Goal: Task Accomplishment & Management: Use online tool/utility

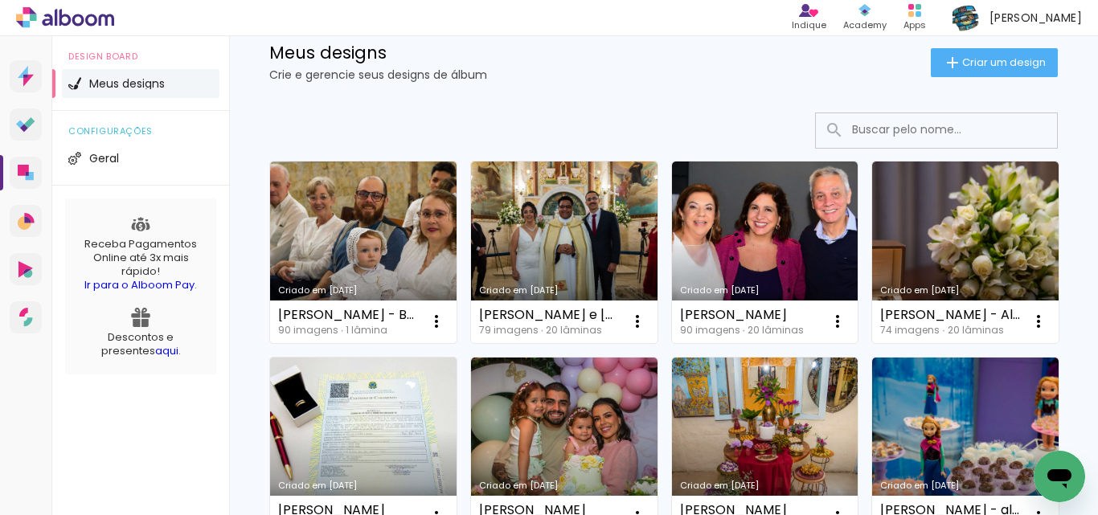
scroll to position [20, 0]
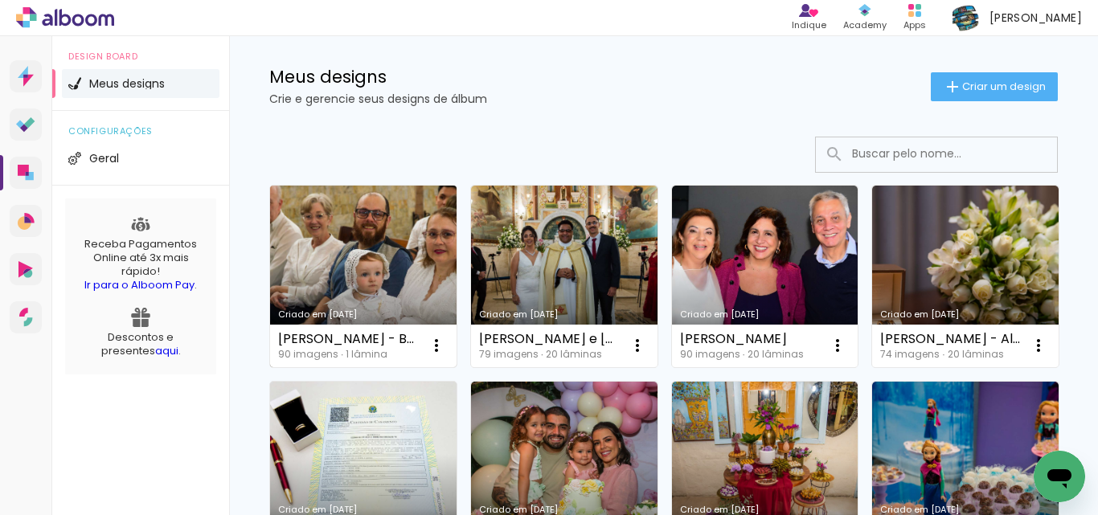
click at [364, 228] on link "Criado em [DATE]" at bounding box center [363, 277] width 187 height 182
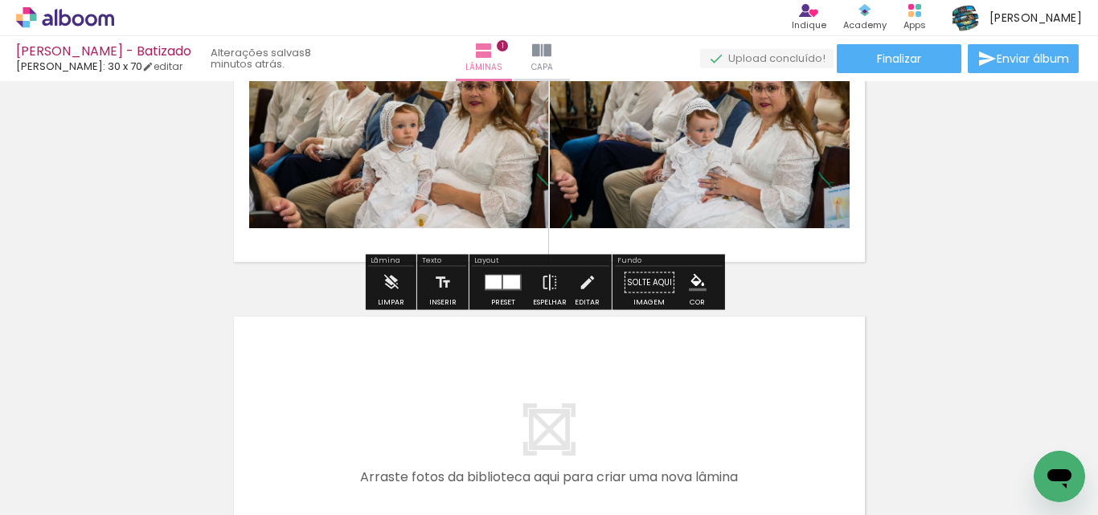
scroll to position [161, 0]
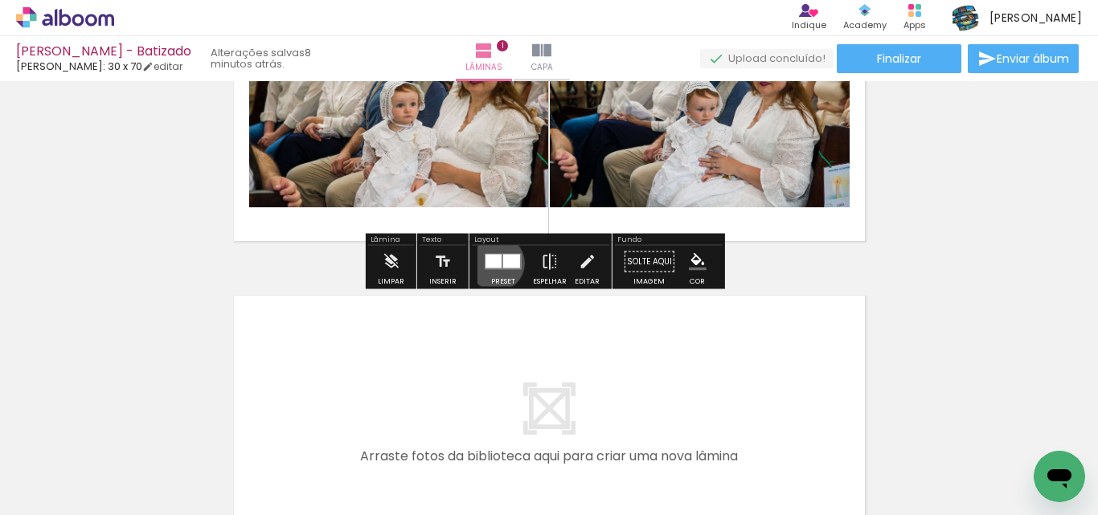
click at [493, 263] on div at bounding box center [494, 262] width 16 height 14
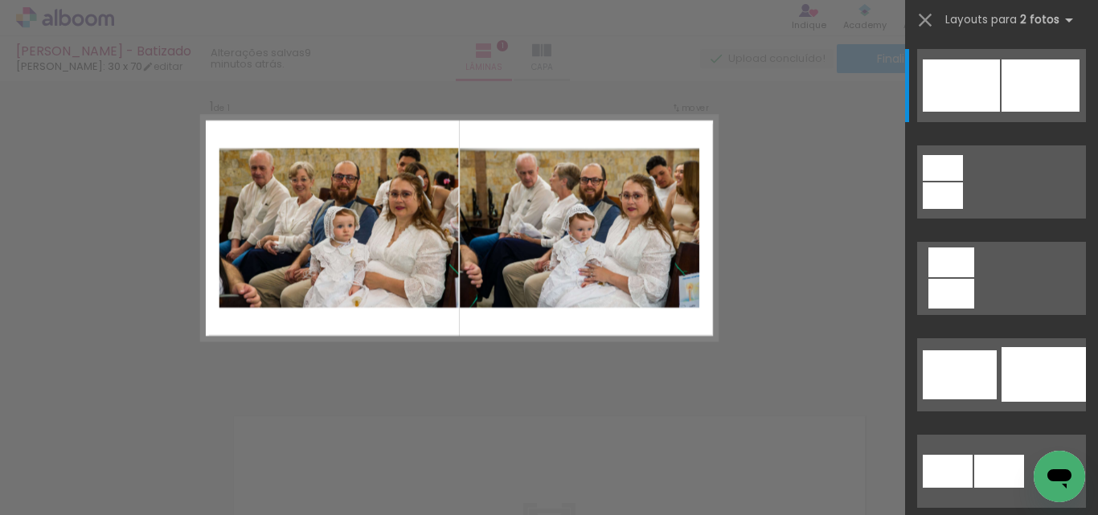
scroll to position [21, 0]
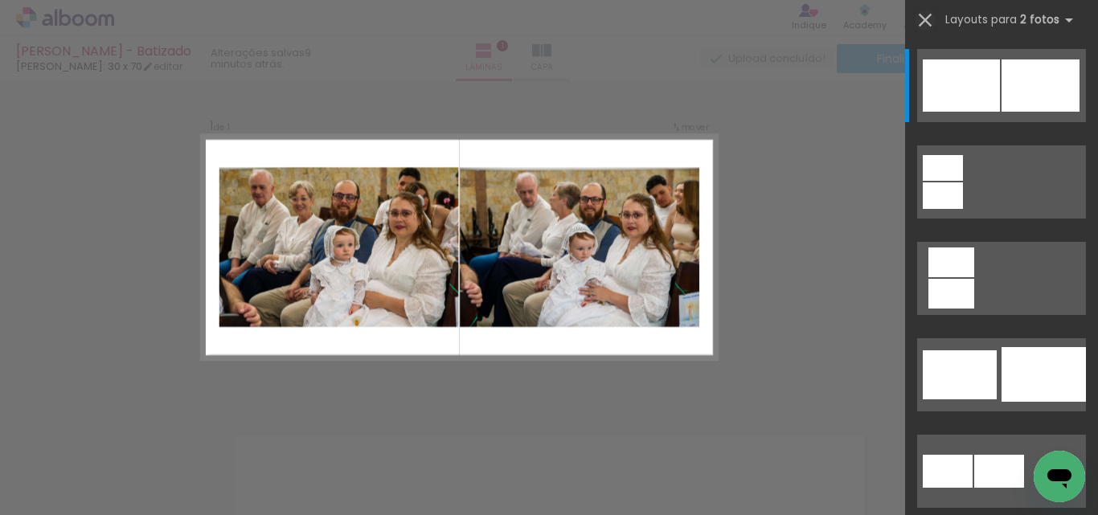
click at [921, 22] on iron-icon at bounding box center [925, 20] width 23 height 23
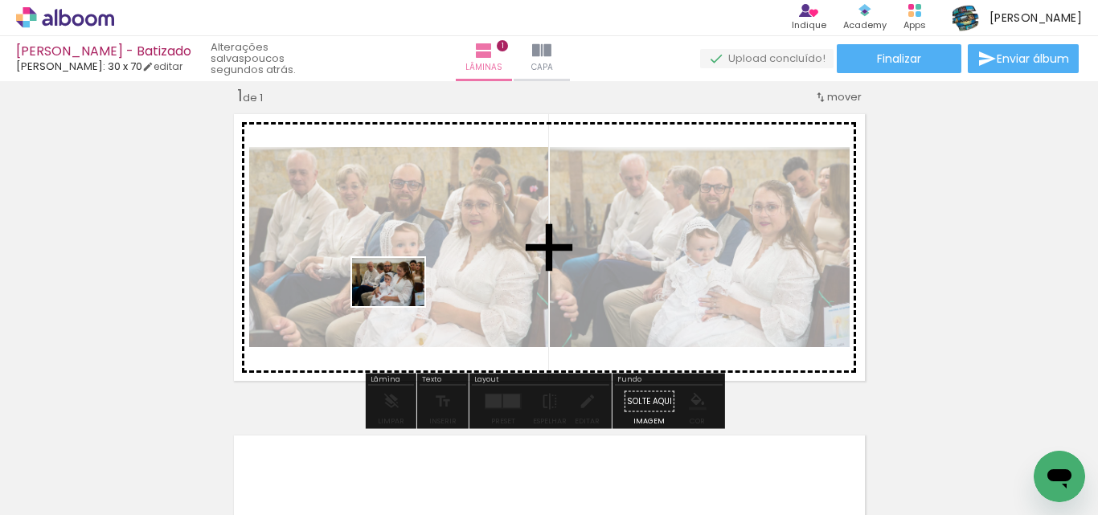
drag, startPoint x: 359, startPoint y: 480, endPoint x: 404, endPoint y: 297, distance: 187.8
click at [404, 297] on quentale-workspace at bounding box center [549, 257] width 1098 height 515
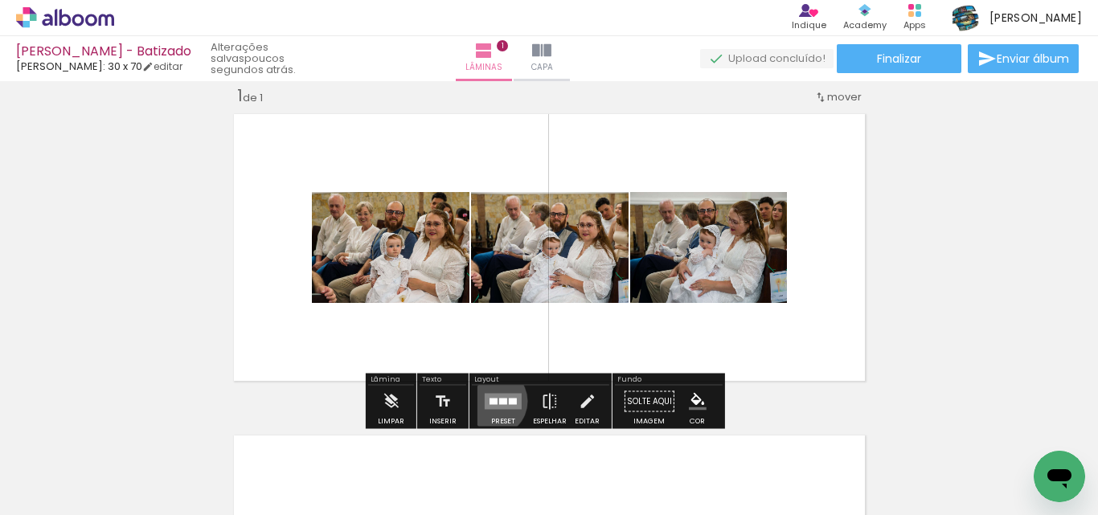
click at [490, 401] on div at bounding box center [494, 402] width 8 height 6
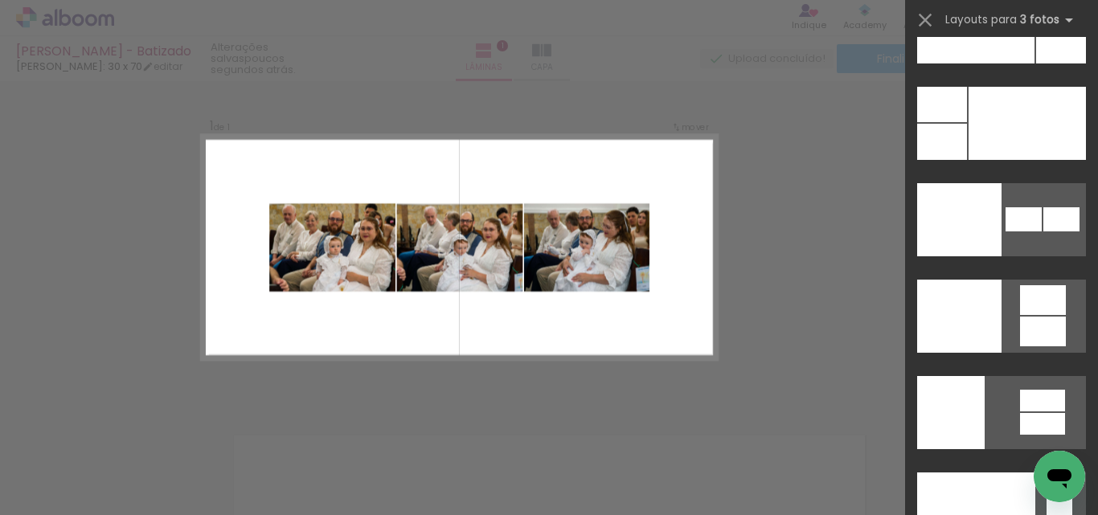
scroll to position [19492, 0]
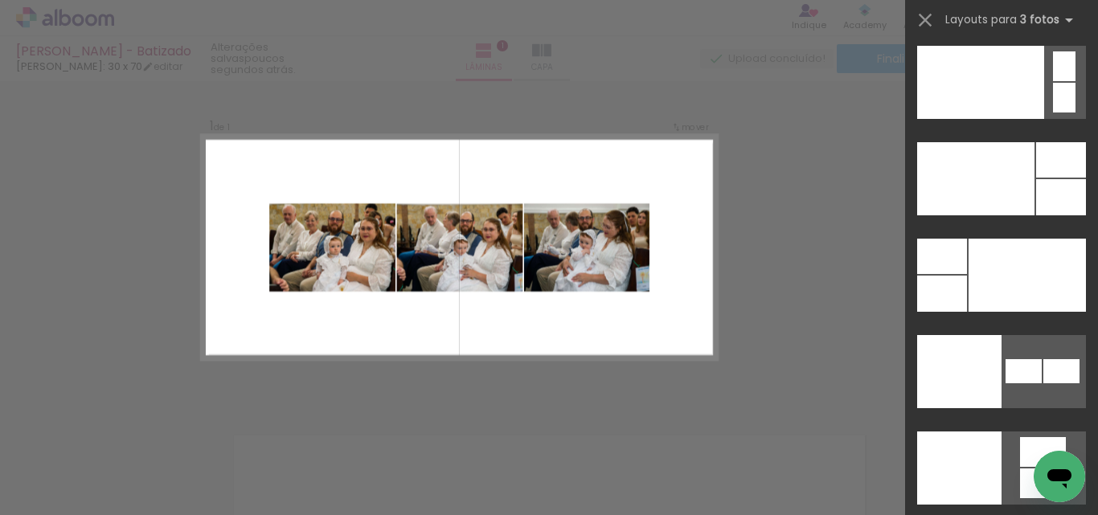
drag, startPoint x: 1093, startPoint y: 64, endPoint x: 47, endPoint y: 27, distance: 1046.7
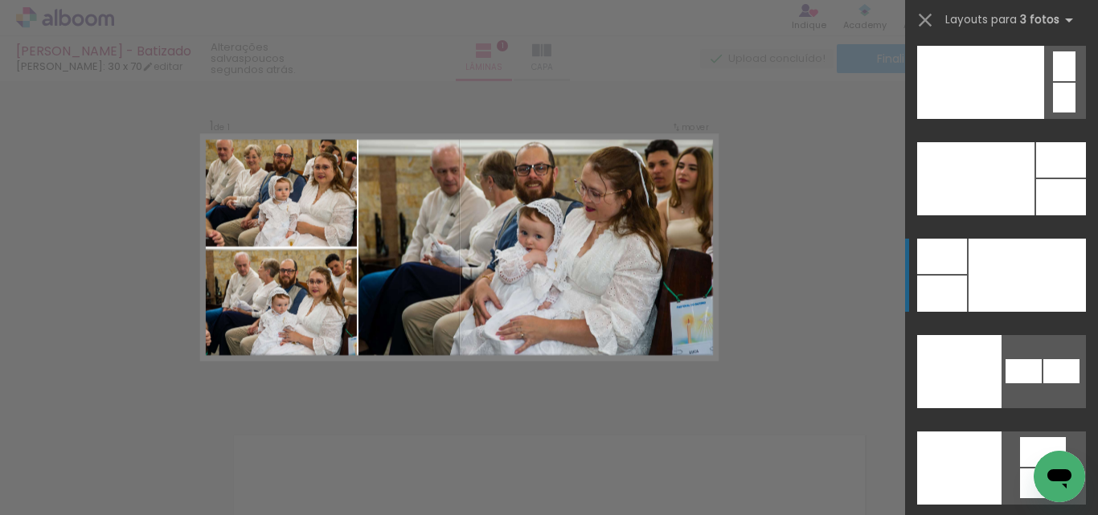
click at [1029, 280] on div at bounding box center [1027, 275] width 117 height 73
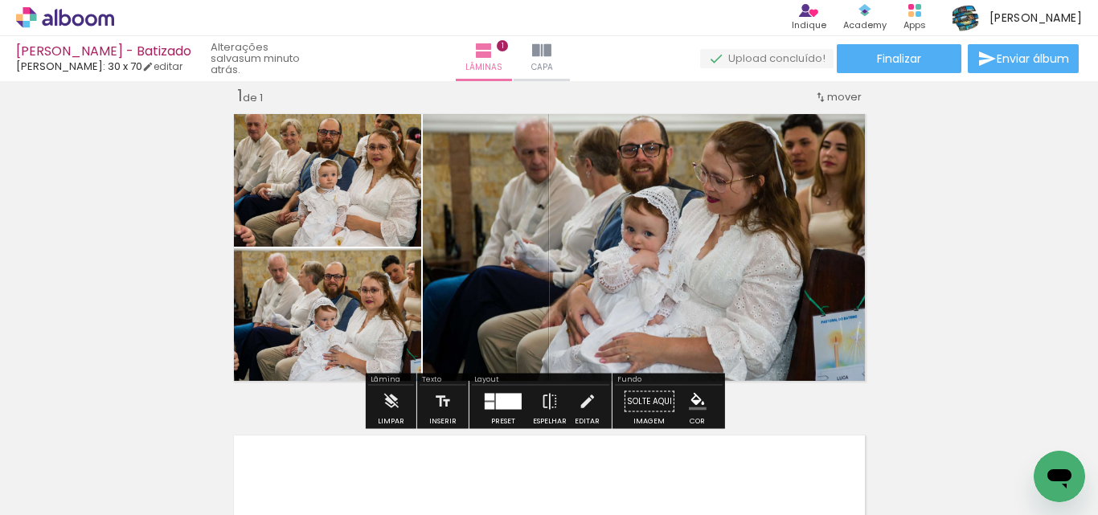
click at [691, 238] on quentale-photo at bounding box center [647, 247] width 449 height 281
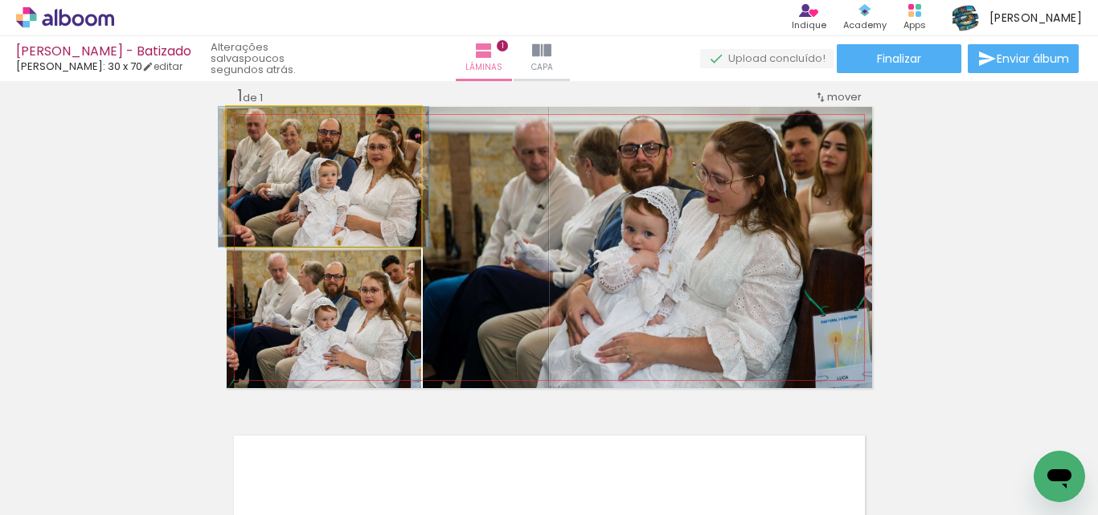
click at [322, 184] on quentale-photo at bounding box center [324, 177] width 195 height 140
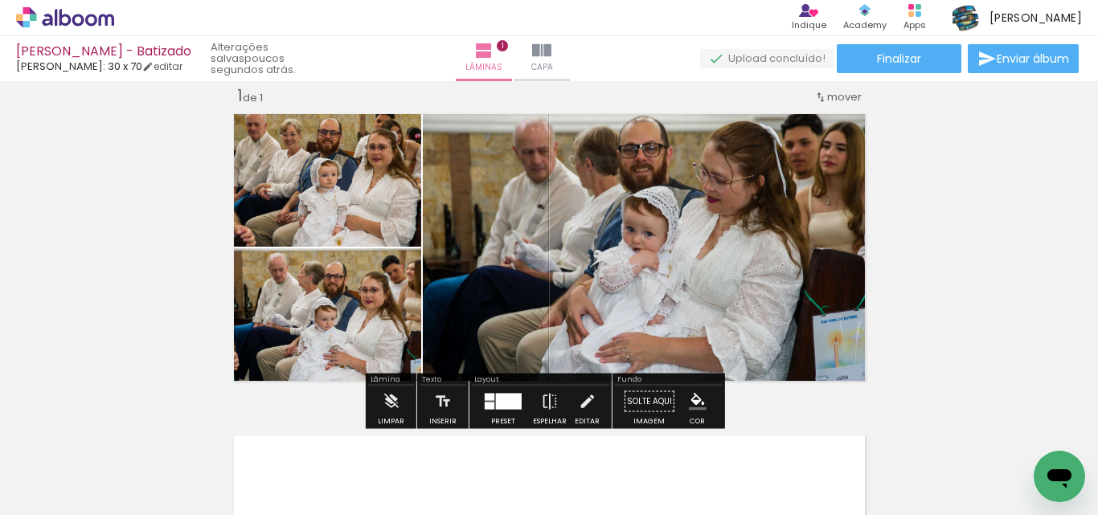
click at [322, 184] on quentale-photo at bounding box center [324, 177] width 195 height 140
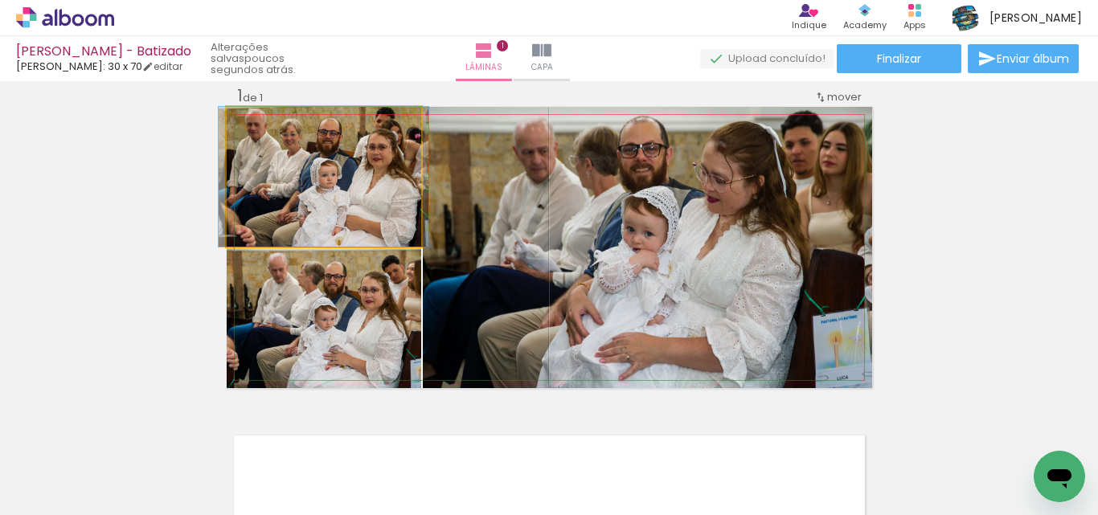
click at [322, 184] on quentale-photo at bounding box center [324, 177] width 195 height 140
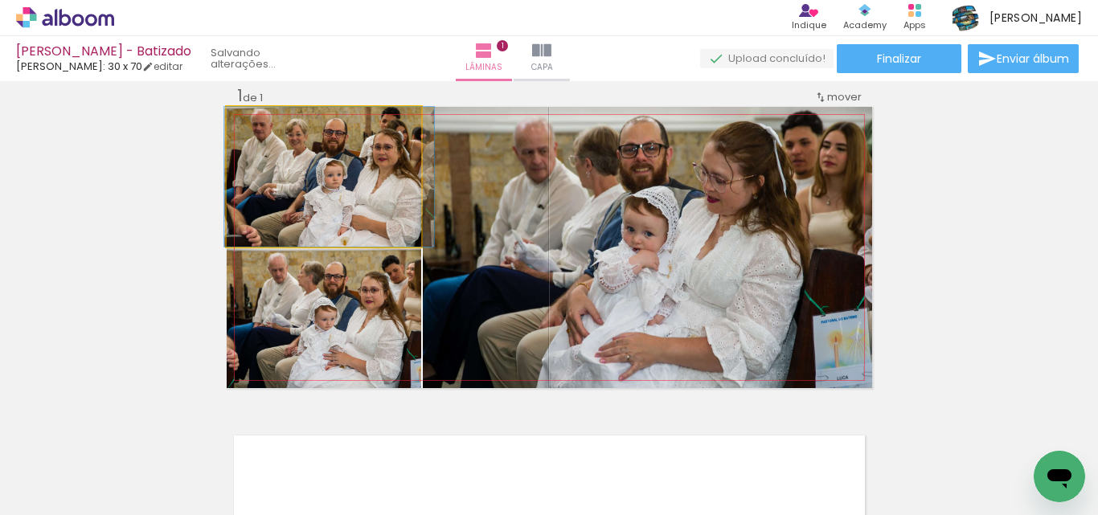
drag, startPoint x: 322, startPoint y: 184, endPoint x: 328, endPoint y: 211, distance: 27.1
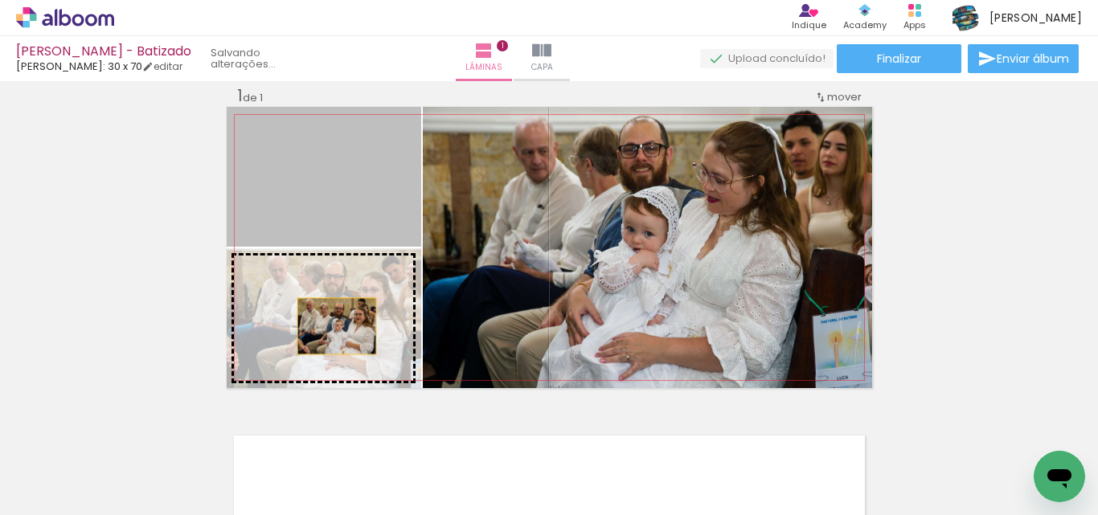
drag, startPoint x: 325, startPoint y: 193, endPoint x: 330, endPoint y: 326, distance: 133.6
click at [0, 0] on slot at bounding box center [0, 0] width 0 height 0
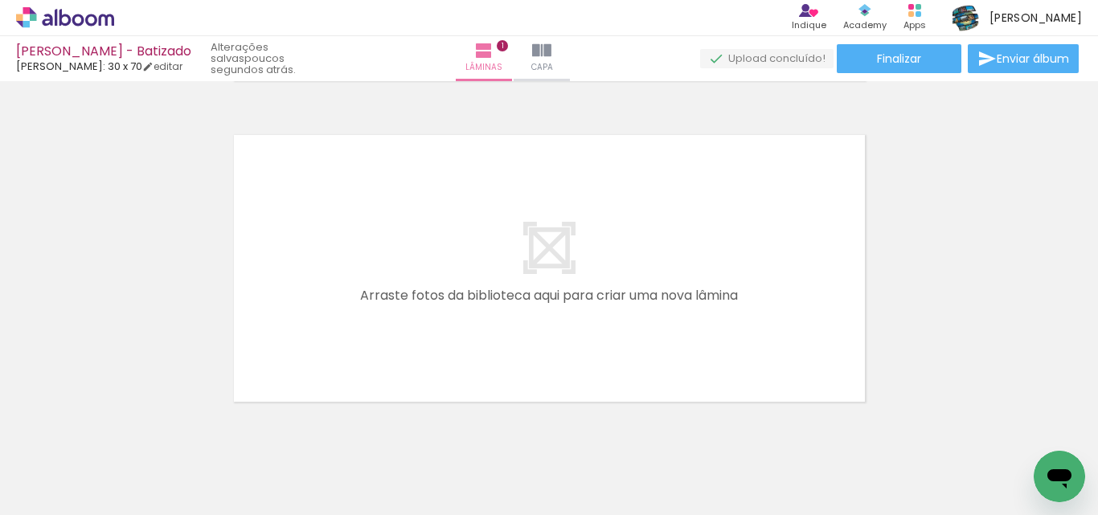
scroll to position [372, 0]
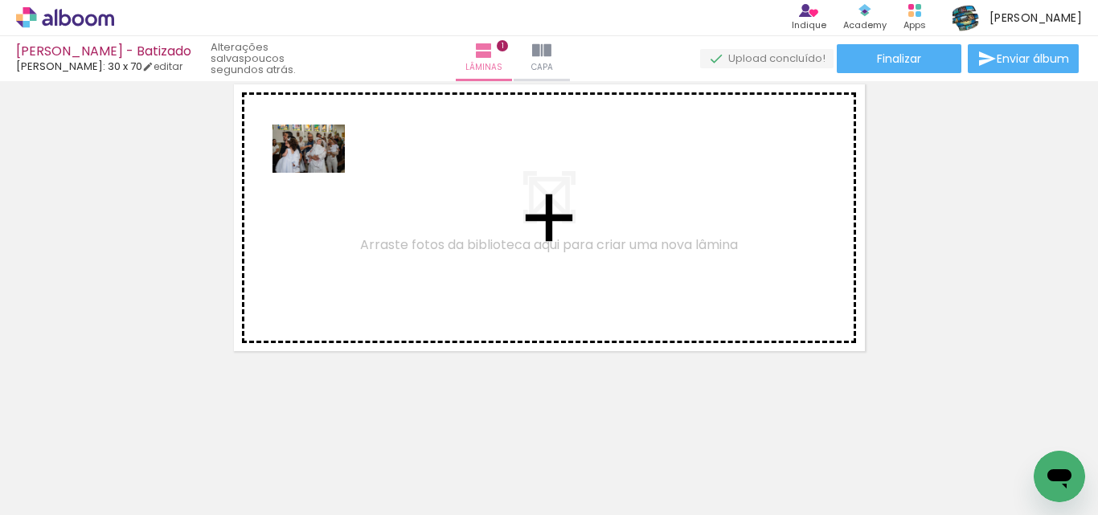
drag, startPoint x: 446, startPoint y: 474, endPoint x: 321, endPoint y: 173, distance: 326.5
click at [321, 173] on quentale-workspace at bounding box center [549, 257] width 1098 height 515
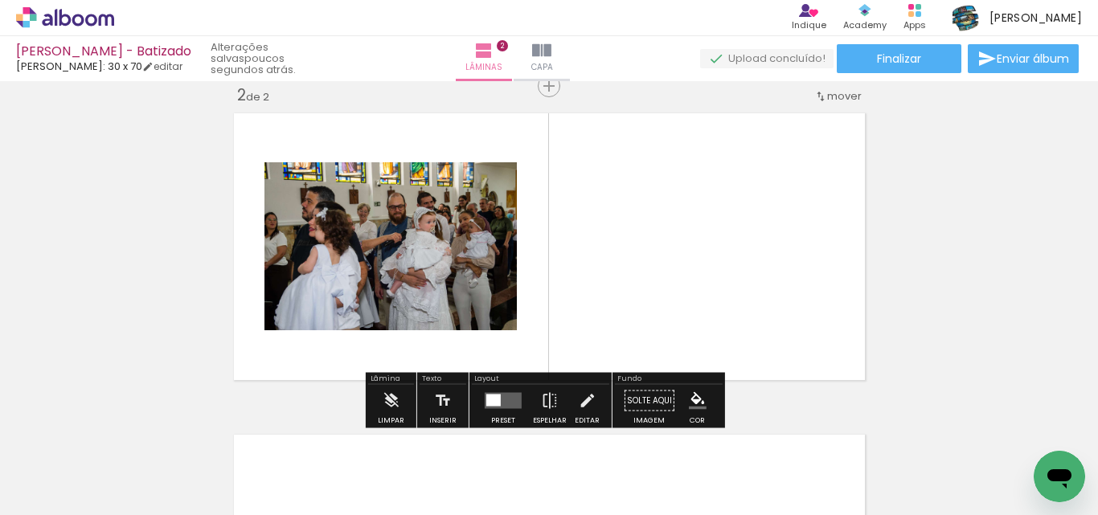
scroll to position [342, 0]
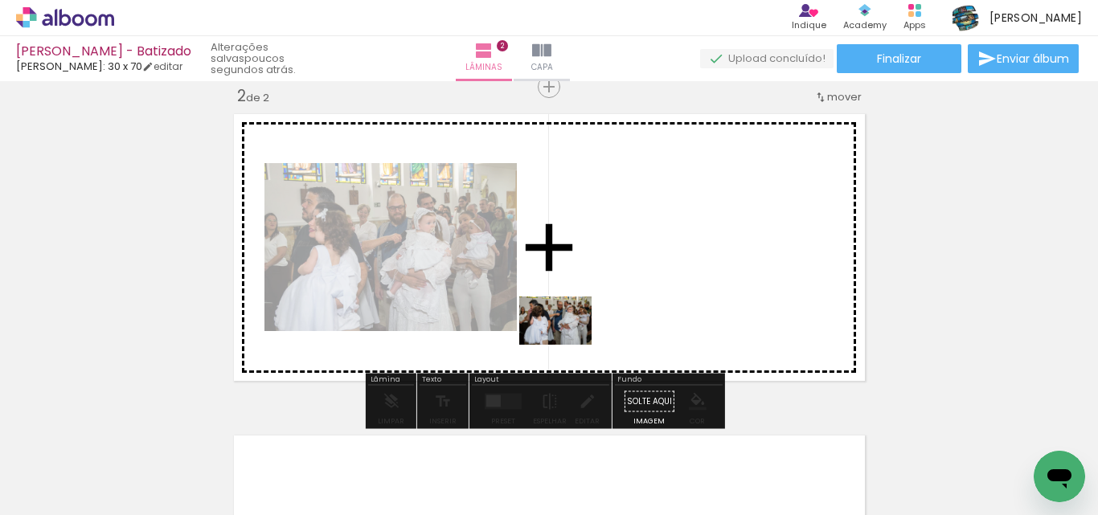
drag, startPoint x: 531, startPoint y: 474, endPoint x: 567, endPoint y: 341, distance: 138.3
click at [567, 341] on quentale-workspace at bounding box center [549, 257] width 1098 height 515
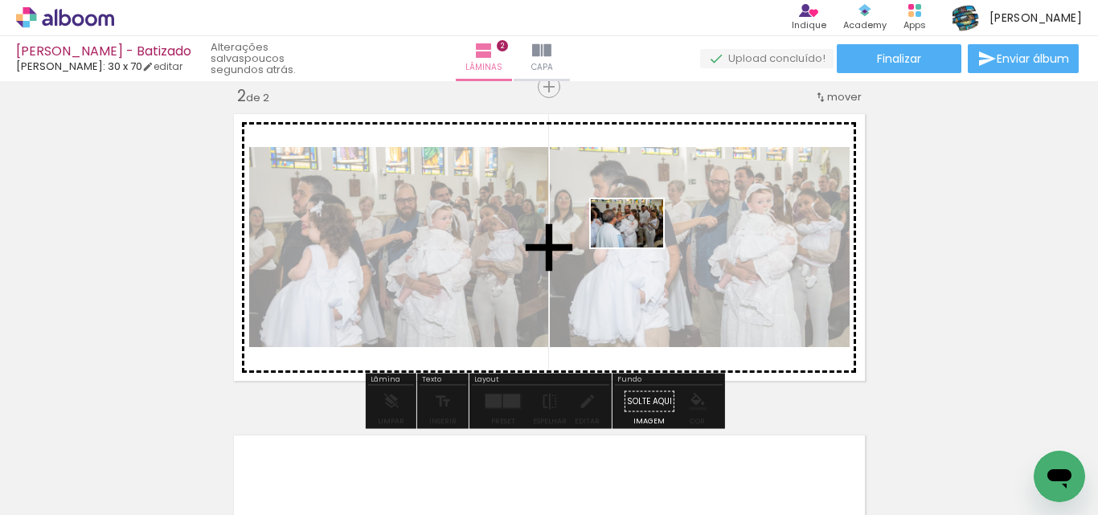
drag, startPoint x: 611, startPoint y: 472, endPoint x: 639, endPoint y: 248, distance: 226.1
click at [639, 248] on quentale-workspace at bounding box center [549, 257] width 1098 height 515
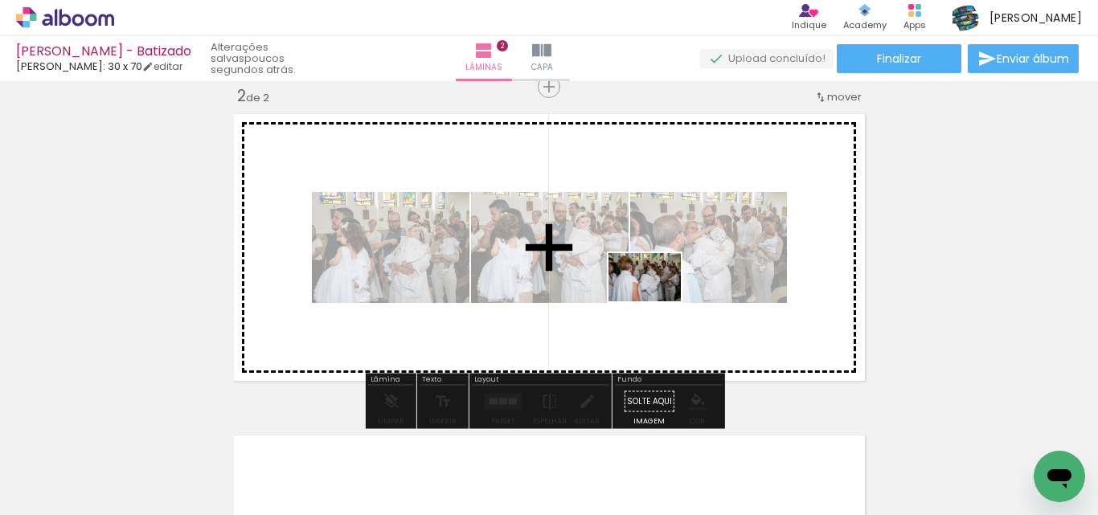
drag, startPoint x: 691, startPoint y: 476, endPoint x: 657, endPoint y: 301, distance: 177.9
click at [657, 301] on quentale-workspace at bounding box center [549, 257] width 1098 height 515
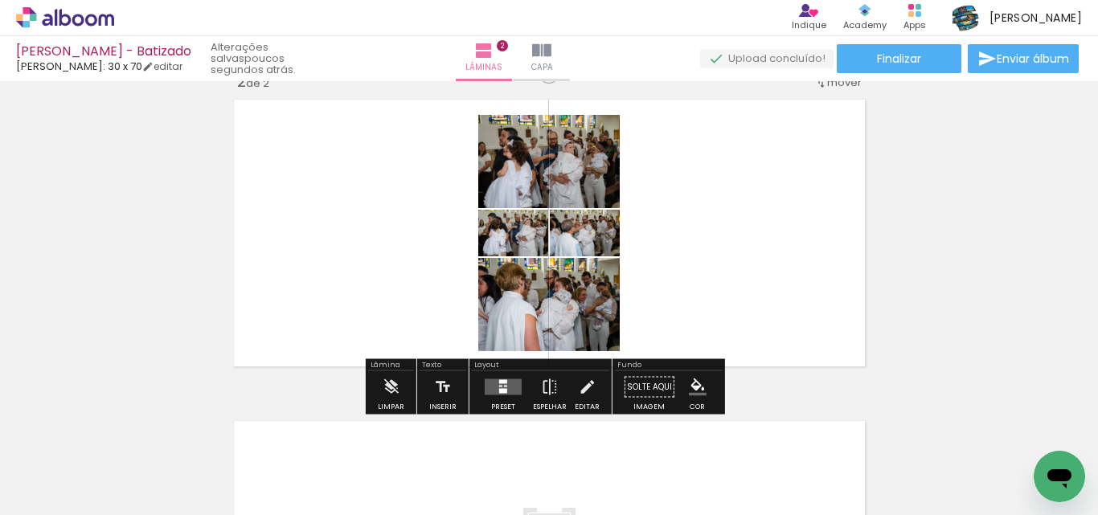
scroll to position [363, 0]
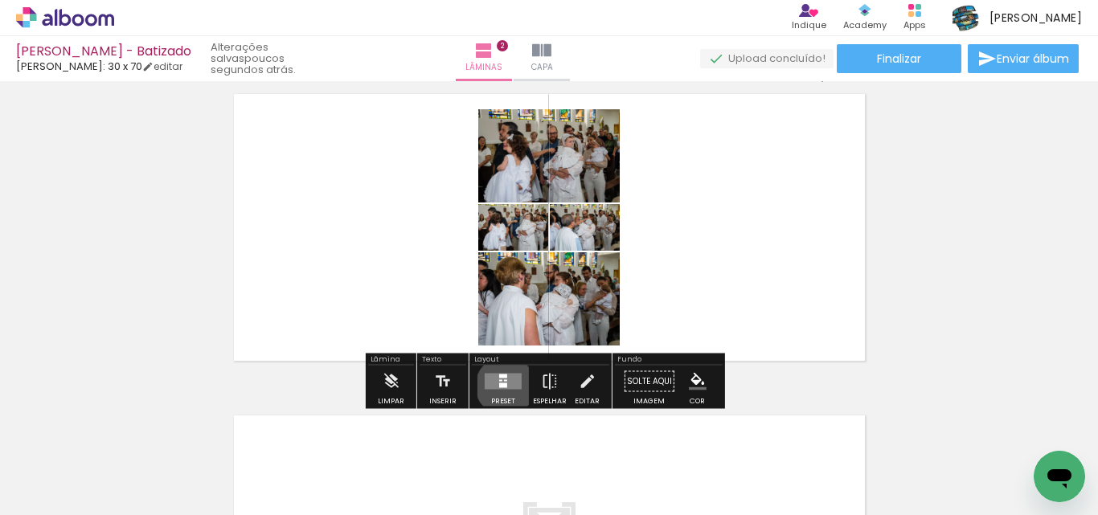
click at [502, 386] on div at bounding box center [503, 385] width 8 height 5
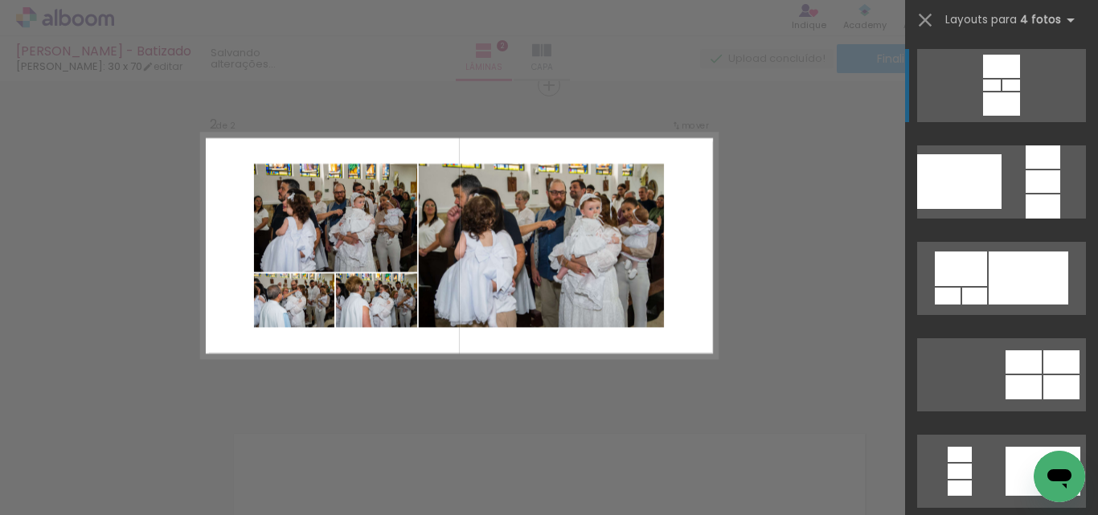
scroll to position [342, 0]
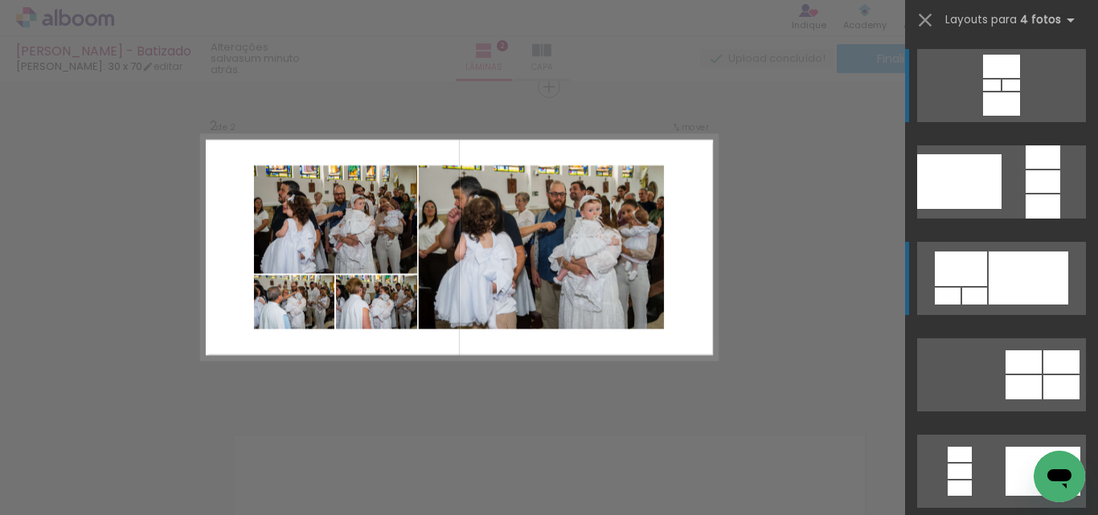
click at [1025, 273] on div at bounding box center [1029, 278] width 80 height 53
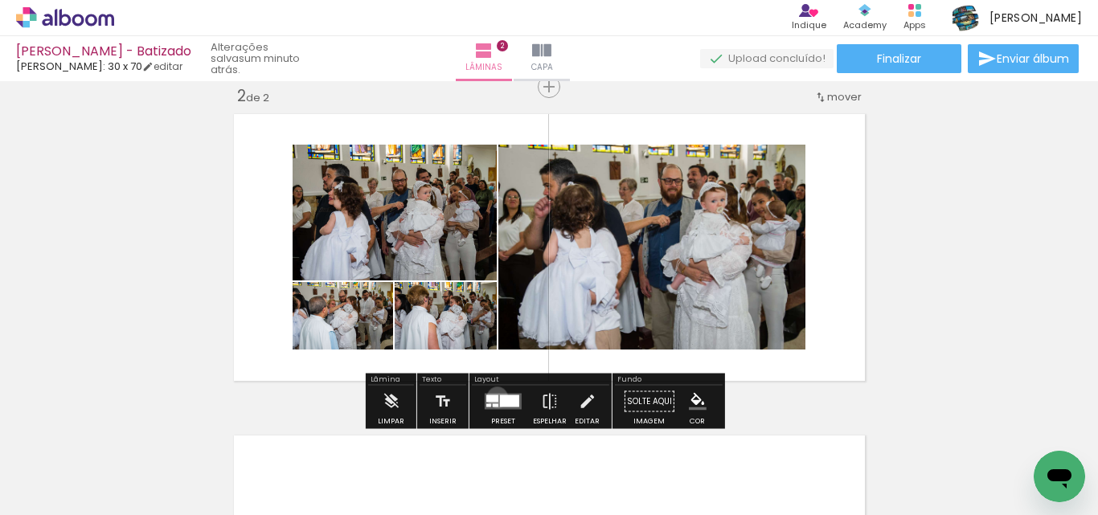
click at [494, 397] on div at bounding box center [492, 399] width 12 height 7
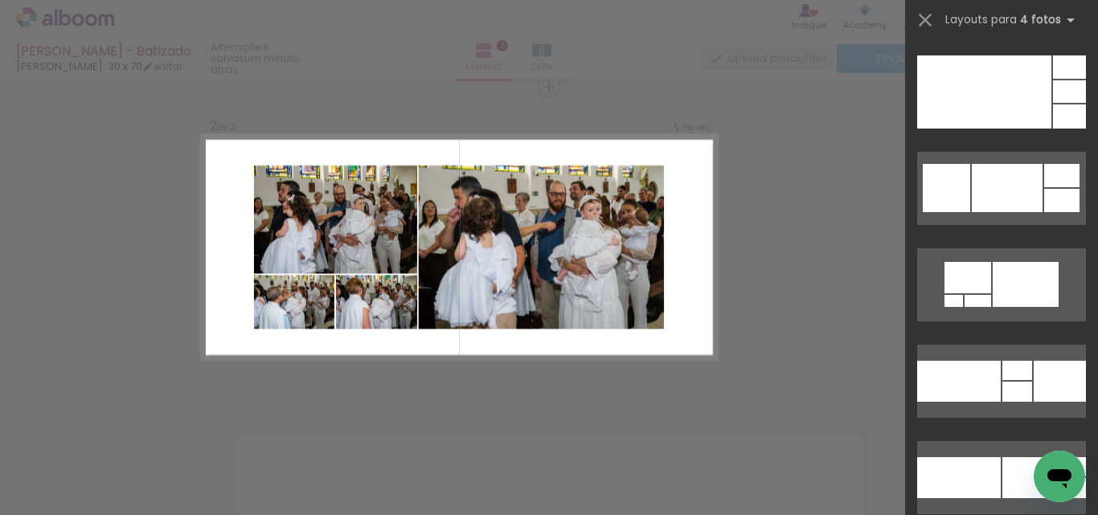
scroll to position [7322, 0]
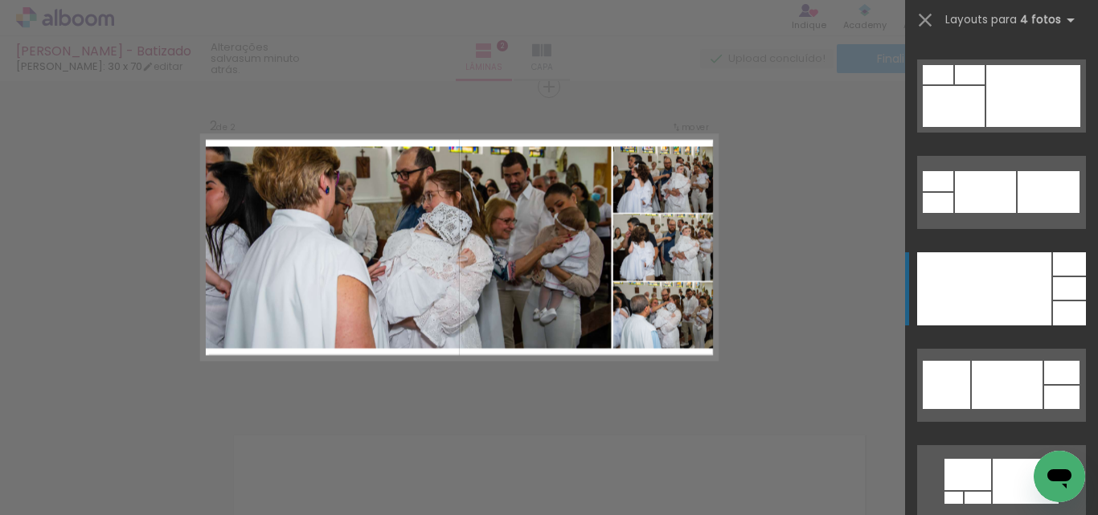
click at [1027, 301] on div at bounding box center [984, 288] width 134 height 73
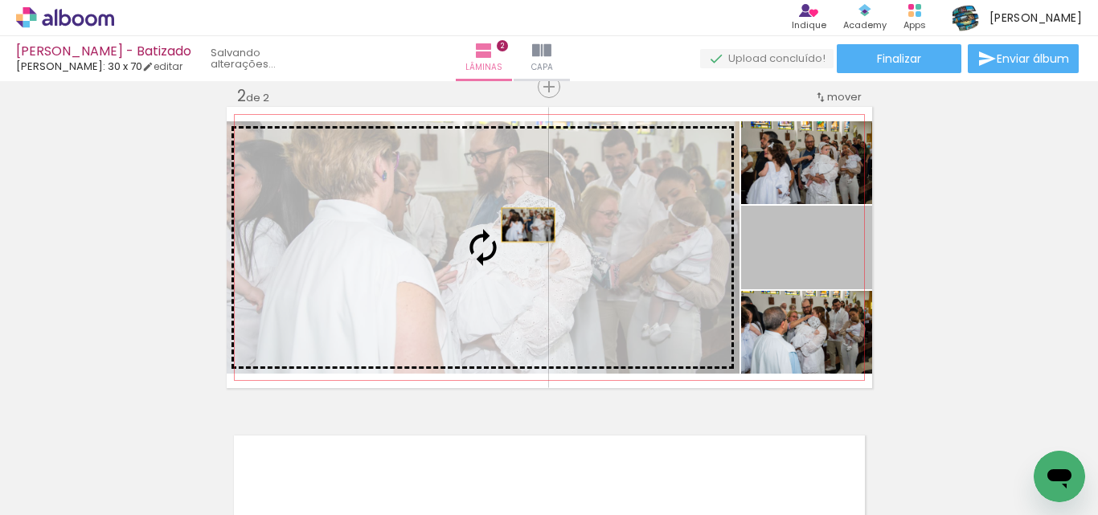
drag, startPoint x: 825, startPoint y: 260, endPoint x: 520, endPoint y: 227, distance: 306.6
click at [0, 0] on slot at bounding box center [0, 0] width 0 height 0
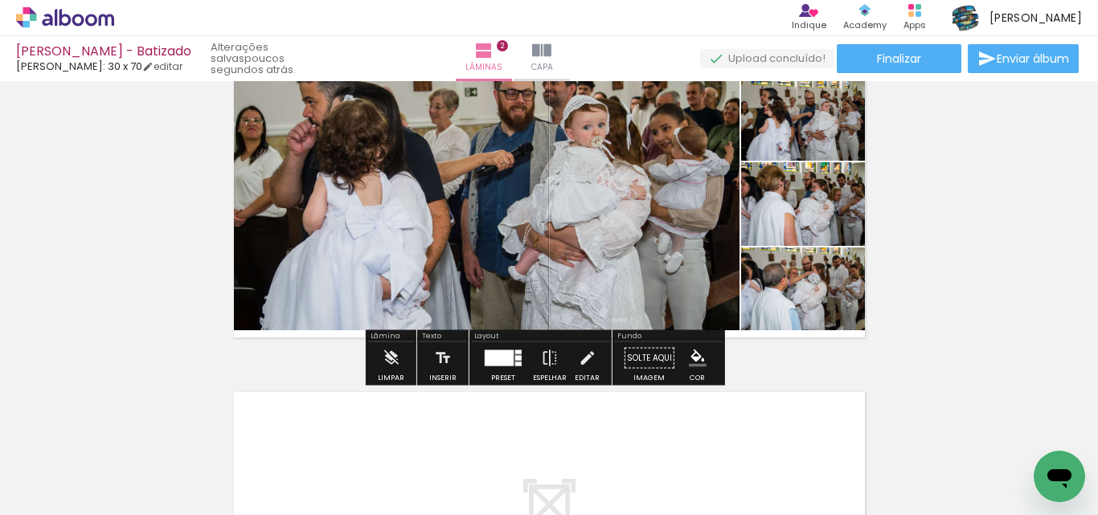
scroll to position [382, 0]
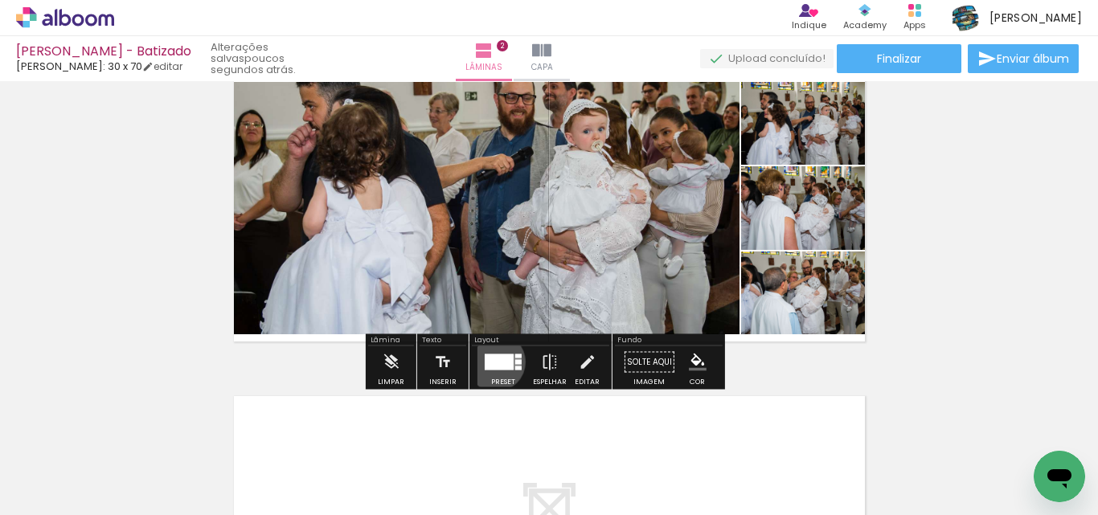
click at [491, 362] on div at bounding box center [499, 363] width 29 height 16
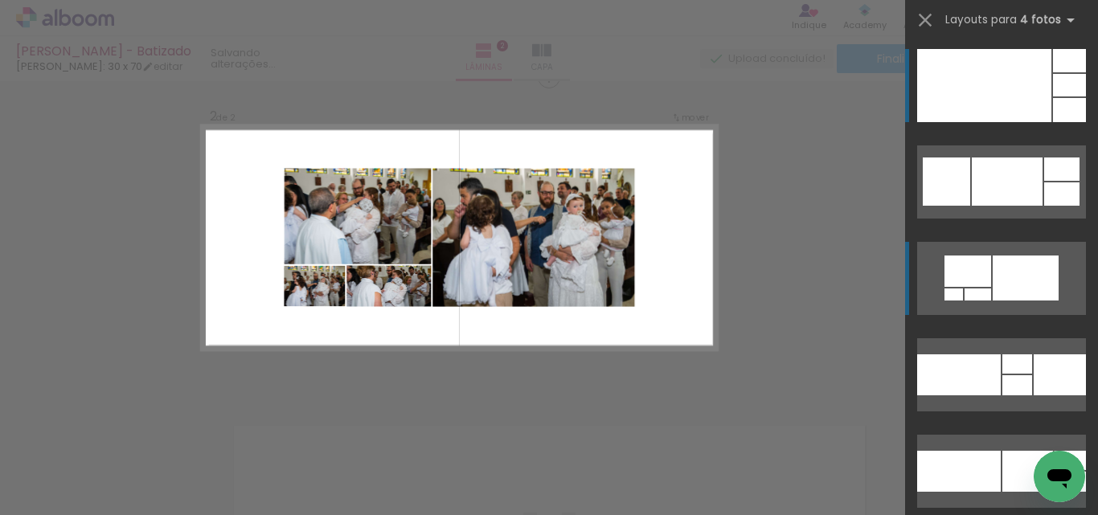
scroll to position [342, 0]
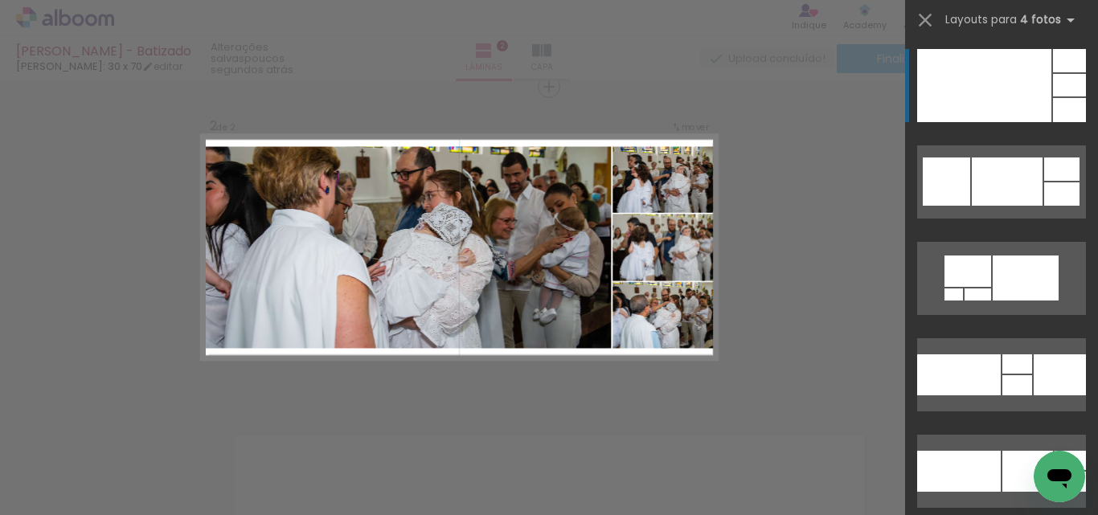
click at [1035, 87] on div at bounding box center [984, 85] width 134 height 73
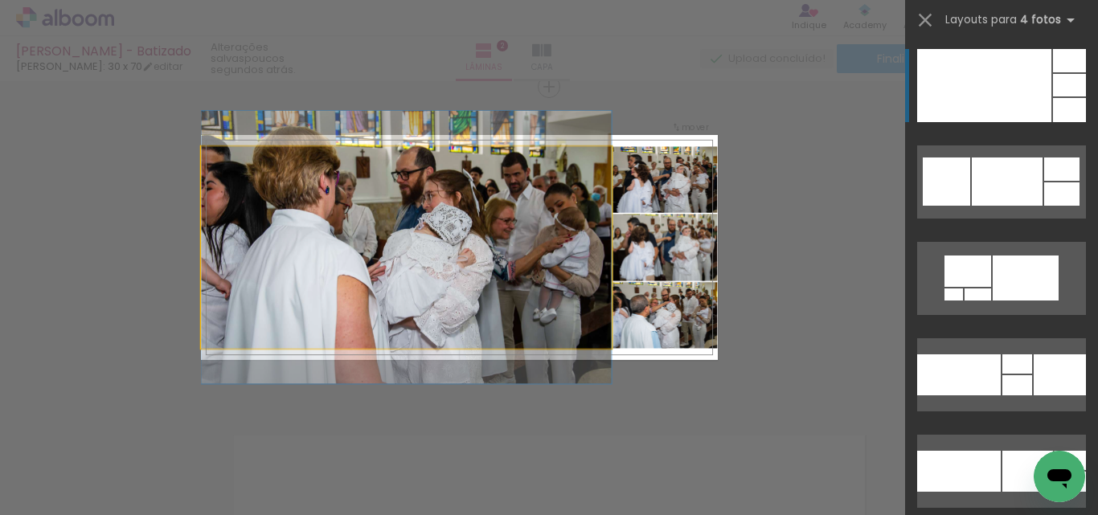
click at [490, 252] on quentale-photo at bounding box center [406, 247] width 410 height 202
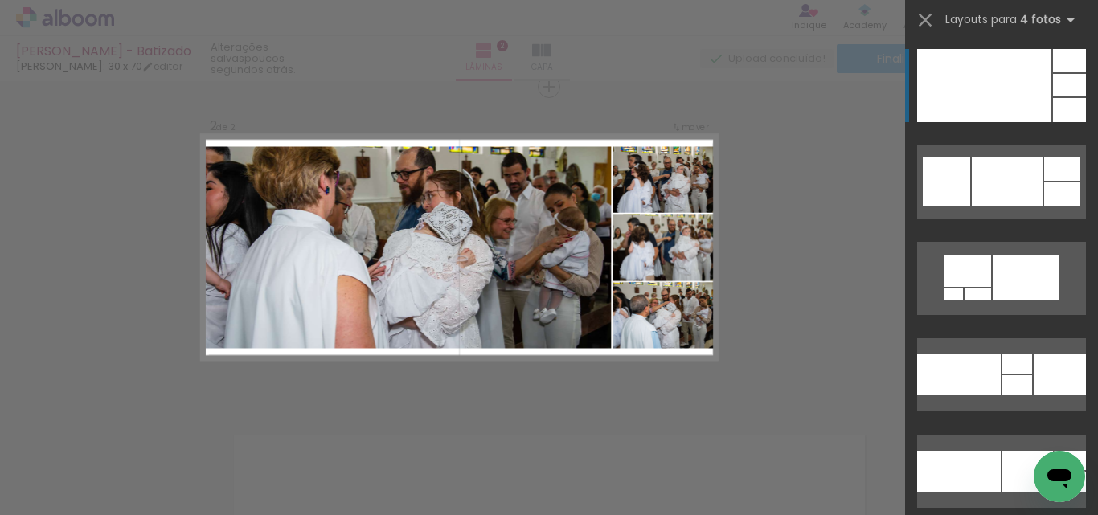
click at [819, 297] on div "Confirmar Cancelar" at bounding box center [549, 240] width 1098 height 1003
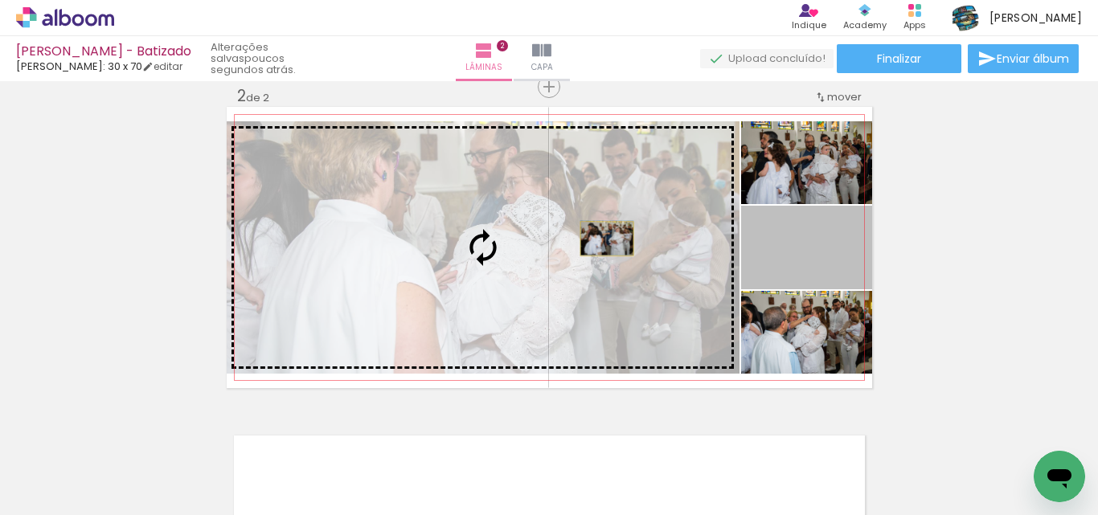
drag, startPoint x: 840, startPoint y: 253, endPoint x: 601, endPoint y: 239, distance: 240.0
click at [0, 0] on slot at bounding box center [0, 0] width 0 height 0
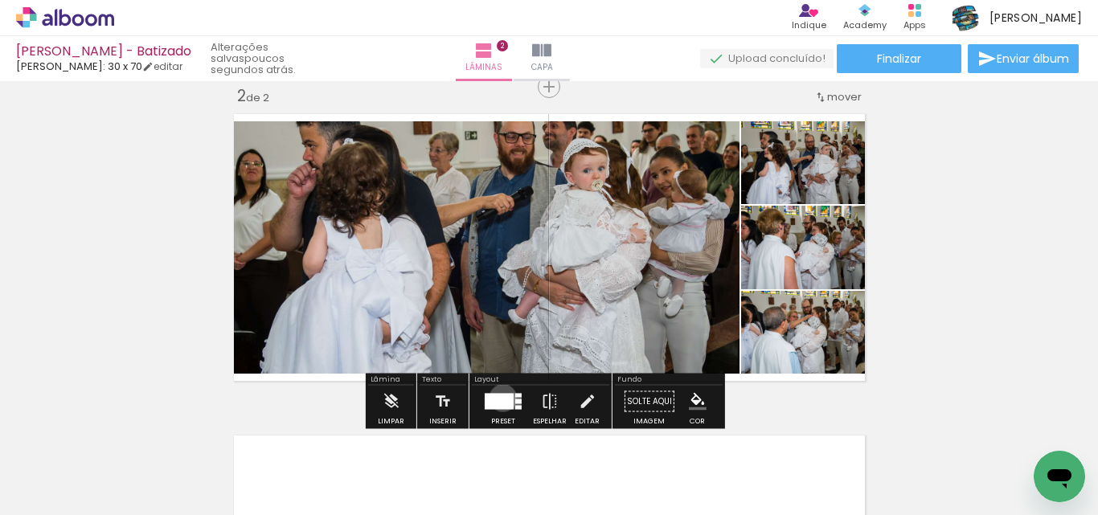
click at [499, 398] on div at bounding box center [499, 402] width 29 height 16
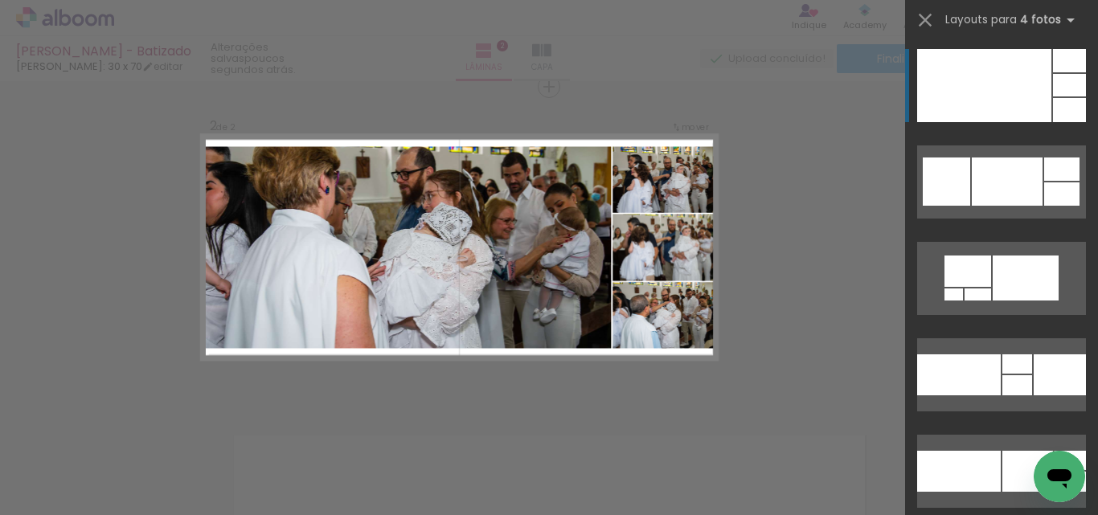
click at [1019, 88] on div at bounding box center [984, 85] width 134 height 73
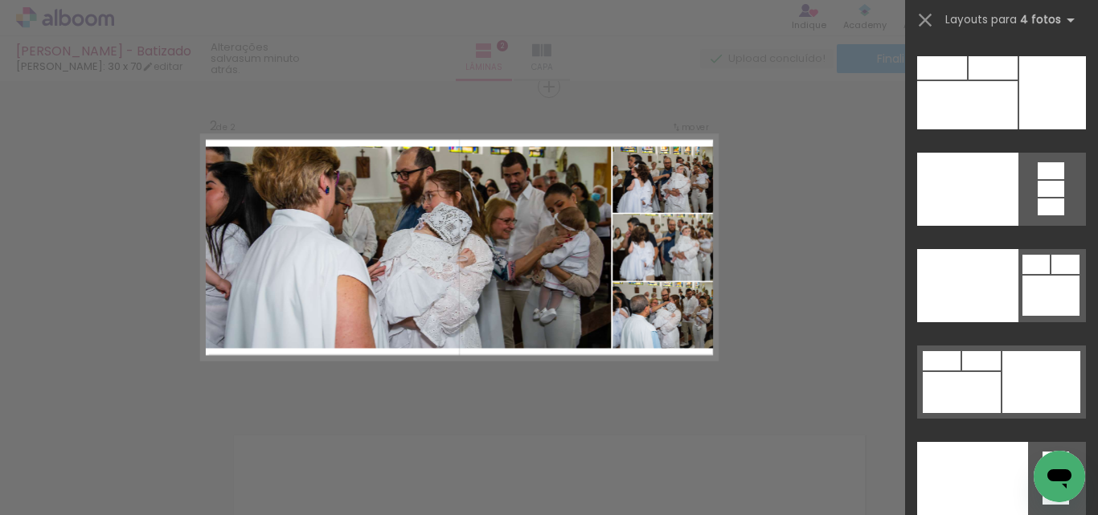
scroll to position [34722, 0]
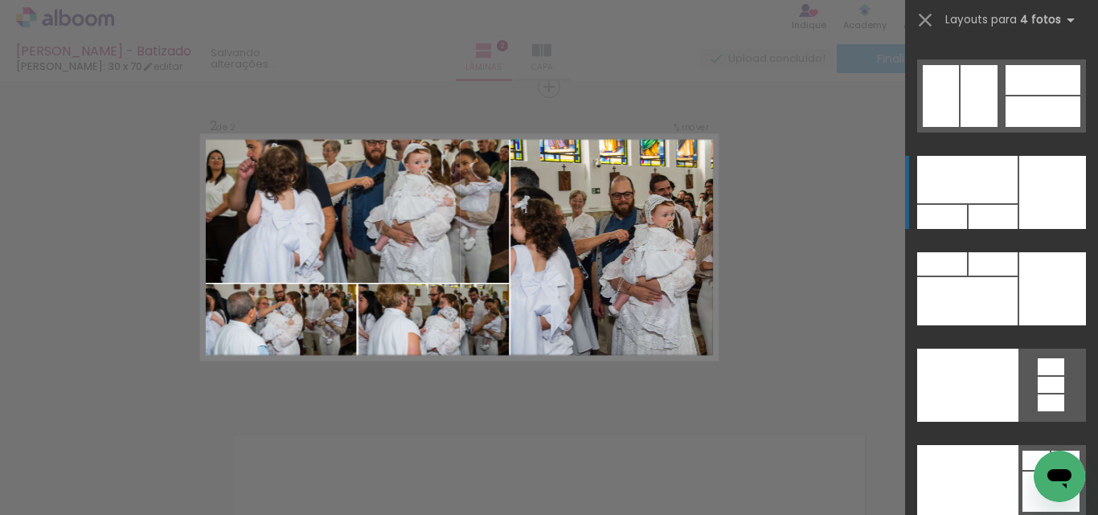
click at [1037, 180] on div at bounding box center [1052, 192] width 67 height 73
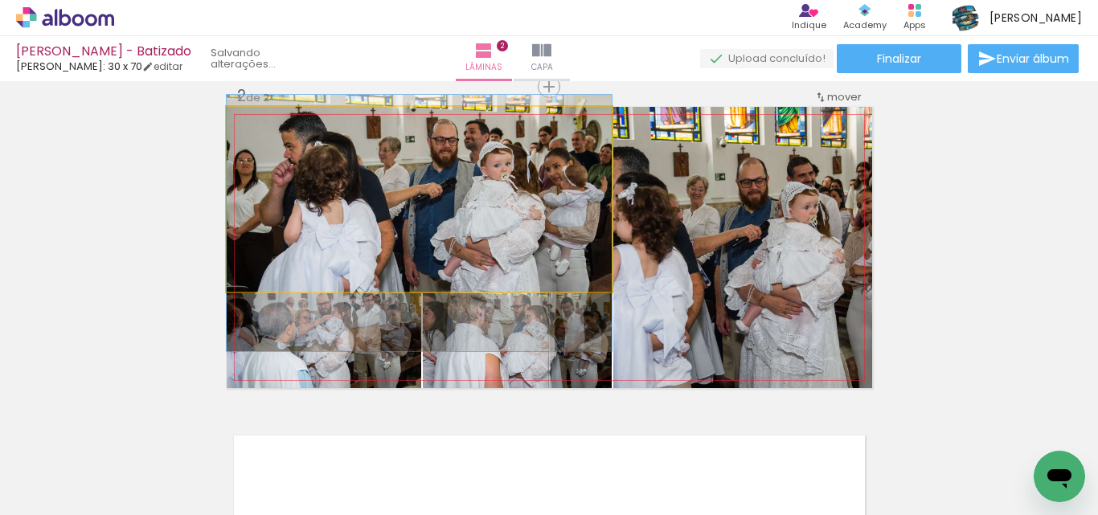
drag, startPoint x: 451, startPoint y: 178, endPoint x: 455, endPoint y: 202, distance: 24.5
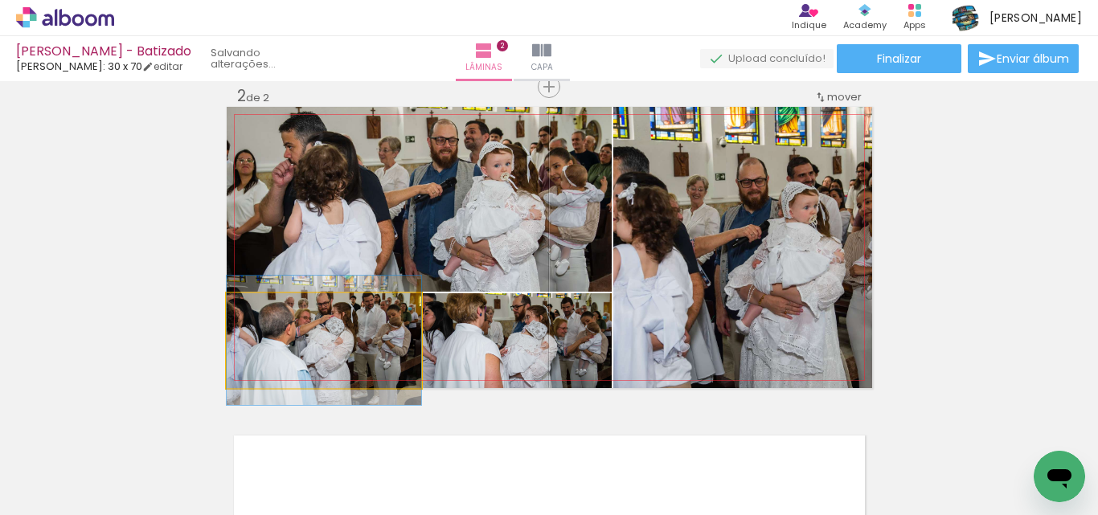
click at [342, 351] on quentale-photo at bounding box center [324, 340] width 195 height 95
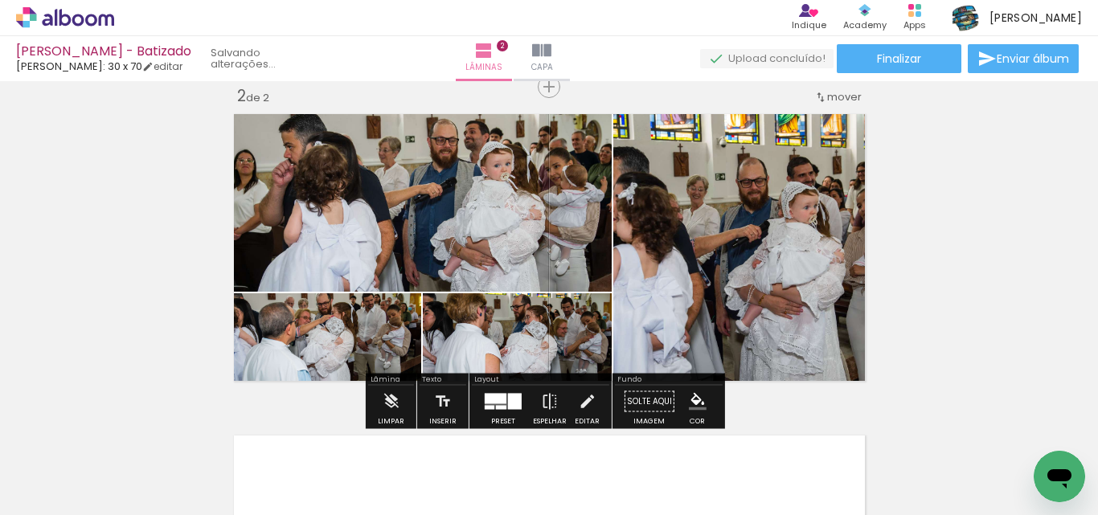
click at [342, 348] on quentale-photo at bounding box center [324, 340] width 195 height 95
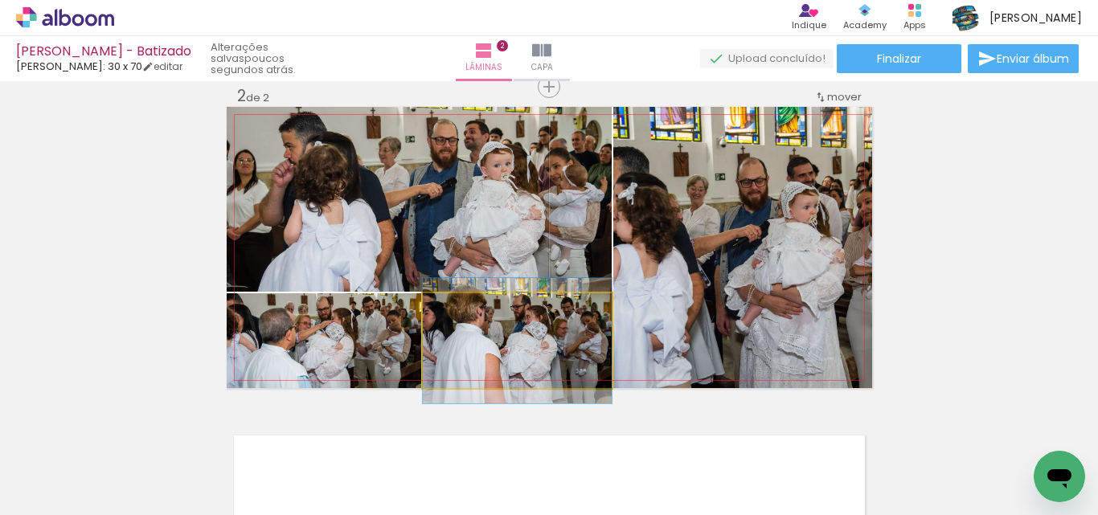
click at [551, 342] on quentale-photo at bounding box center [517, 340] width 189 height 95
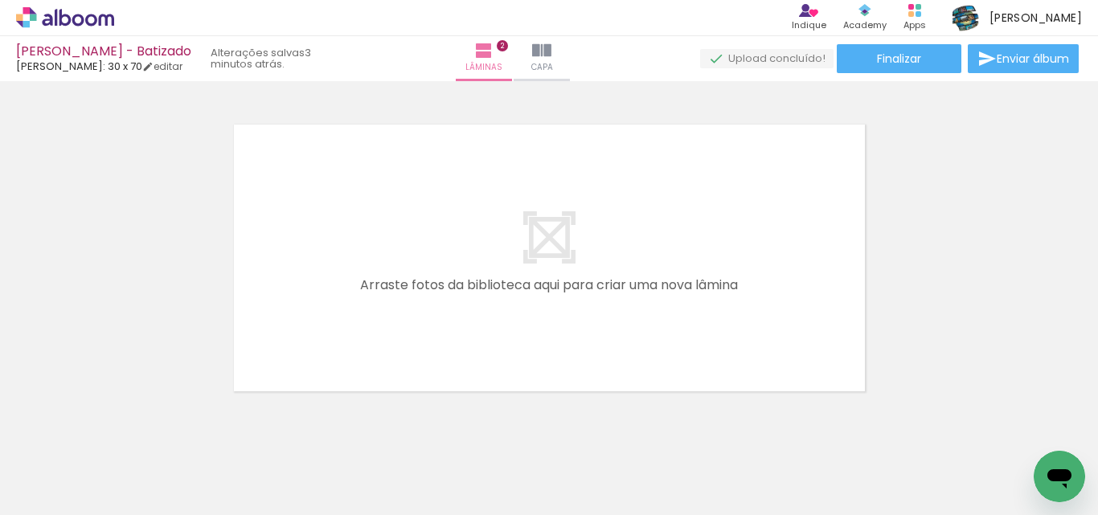
scroll to position [0, 271]
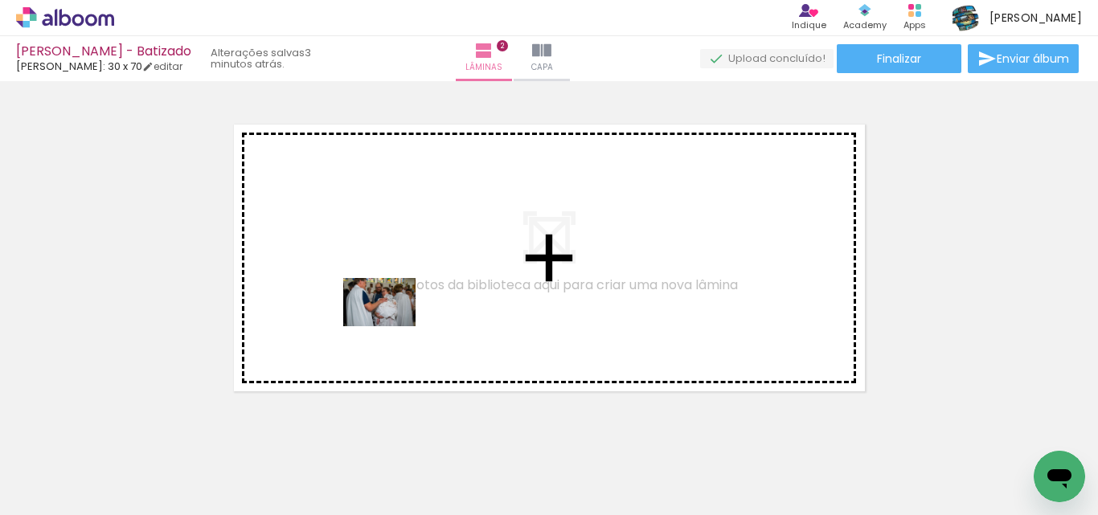
drag, startPoint x: 537, startPoint y: 474, endPoint x: 392, endPoint y: 326, distance: 207.5
click at [392, 326] on quentale-workspace at bounding box center [549, 257] width 1098 height 515
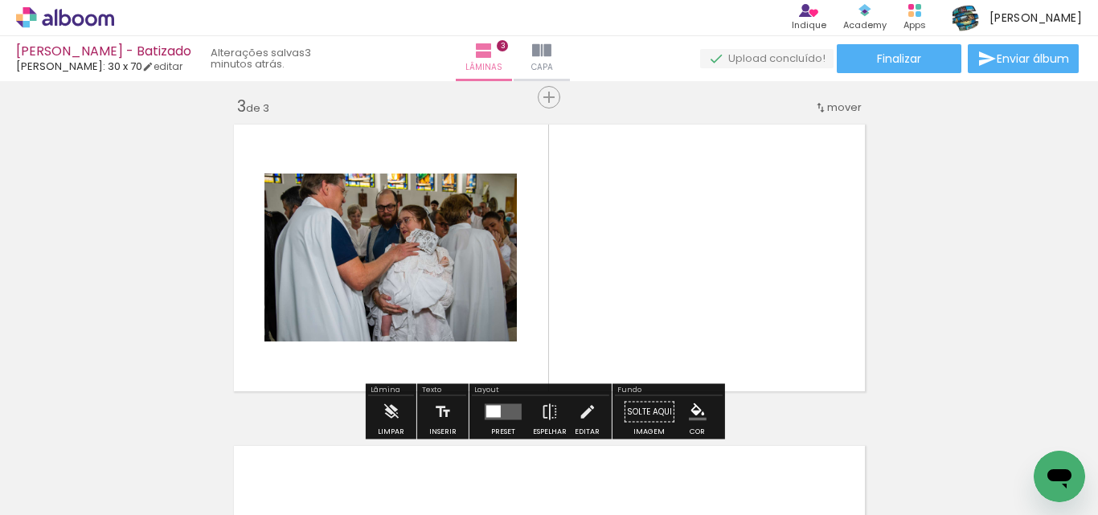
scroll to position [664, 0]
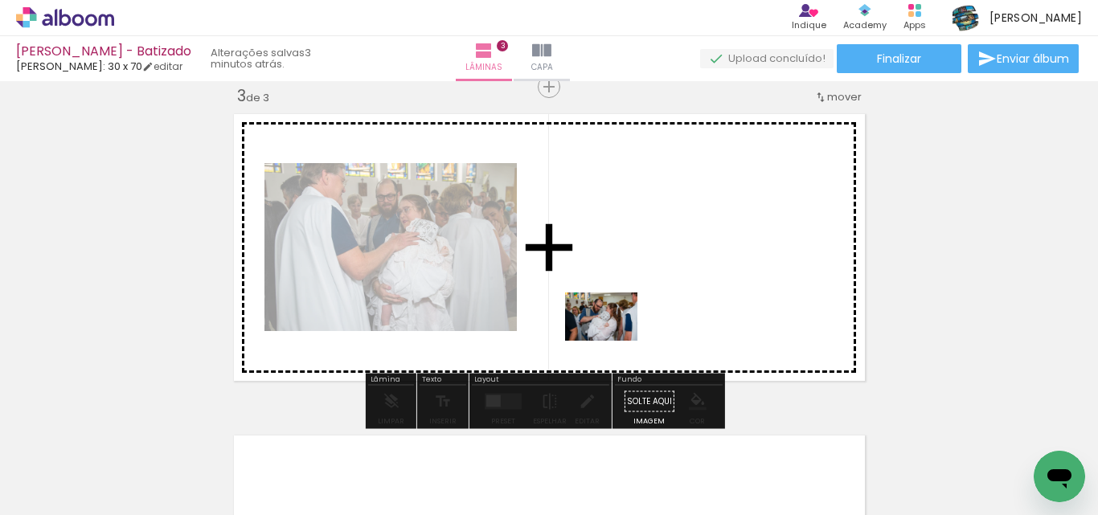
drag, startPoint x: 622, startPoint y: 455, endPoint x: 609, endPoint y: 303, distance: 152.5
click at [609, 303] on quentale-workspace at bounding box center [549, 257] width 1098 height 515
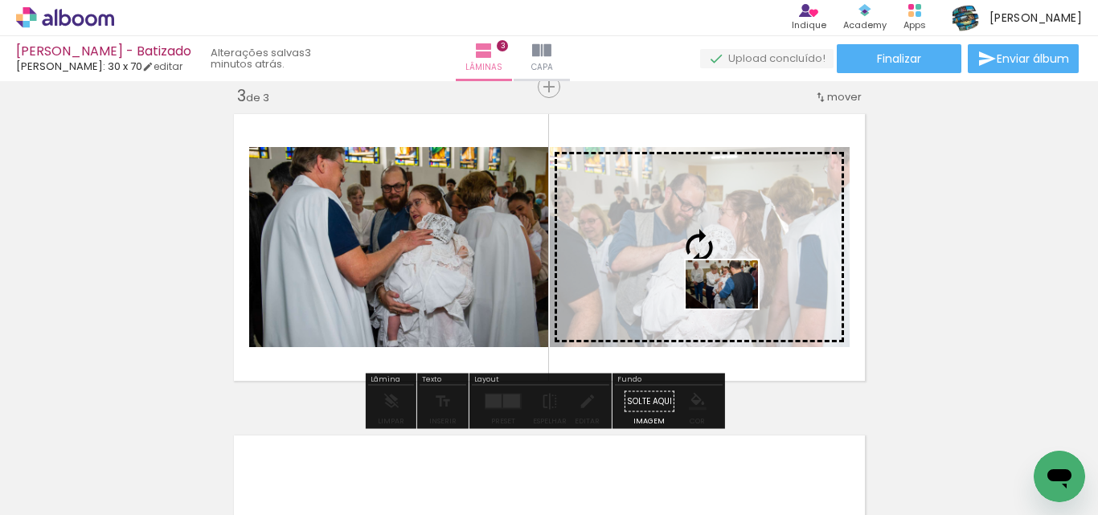
drag, startPoint x: 713, startPoint y: 466, endPoint x: 734, endPoint y: 309, distance: 158.2
click at [734, 309] on quentale-workspace at bounding box center [549, 257] width 1098 height 515
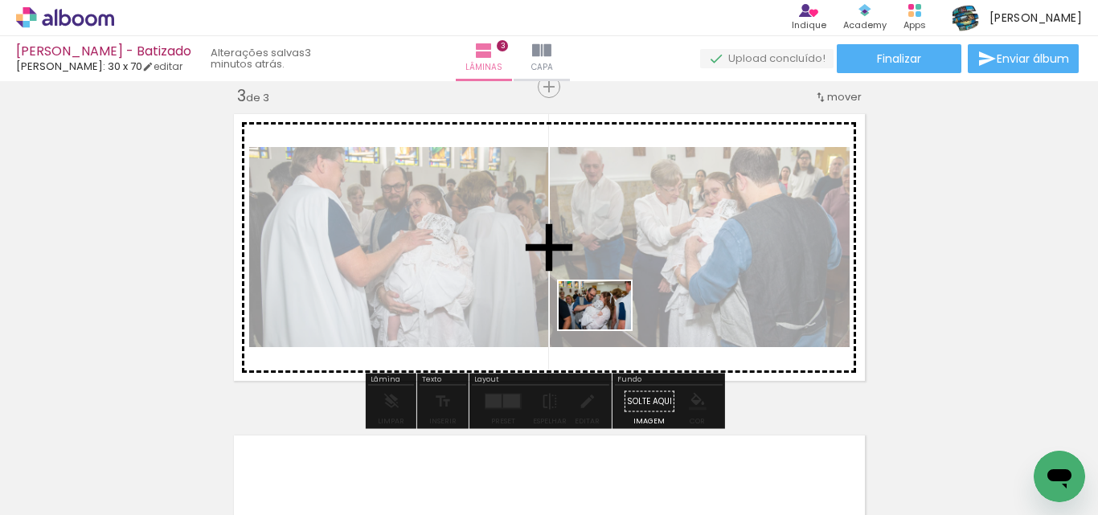
drag, startPoint x: 610, startPoint y: 460, endPoint x: 604, endPoint y: 305, distance: 155.3
click at [604, 305] on quentale-workspace at bounding box center [549, 257] width 1098 height 515
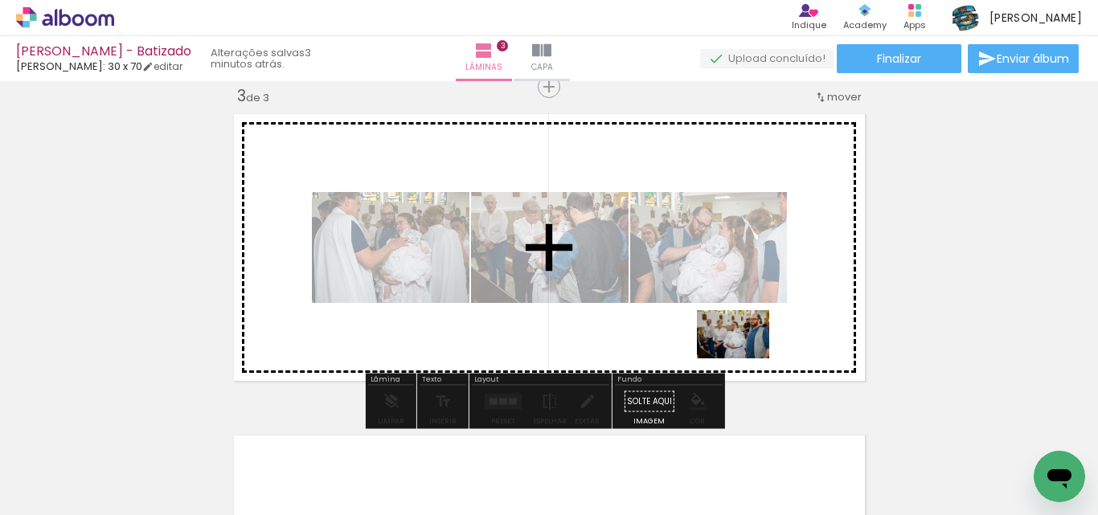
drag, startPoint x: 781, startPoint y: 467, endPoint x: 744, endPoint y: 358, distance: 115.4
click at [744, 358] on quentale-workspace at bounding box center [549, 257] width 1098 height 515
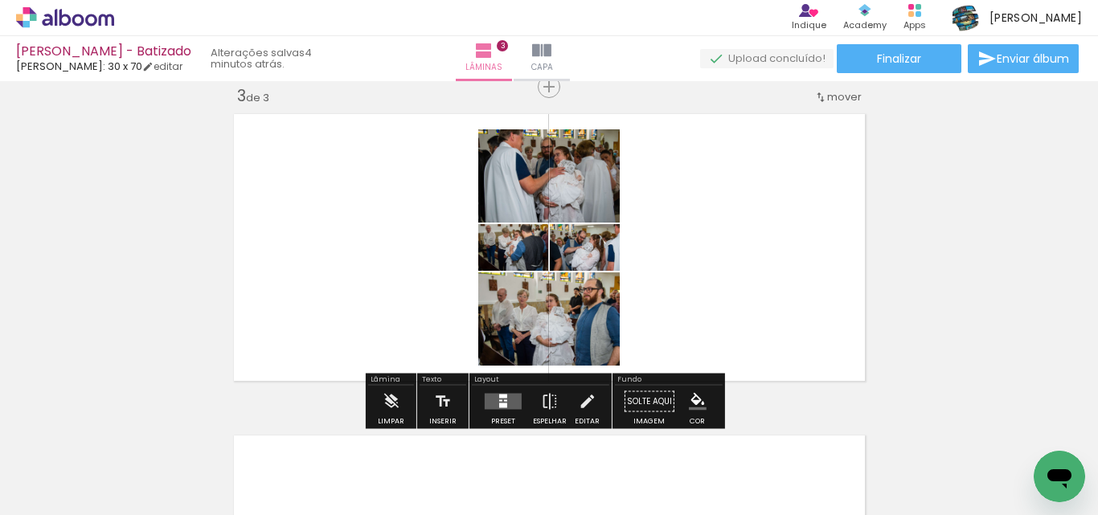
click at [504, 401] on div at bounding box center [505, 401] width 3 height 2
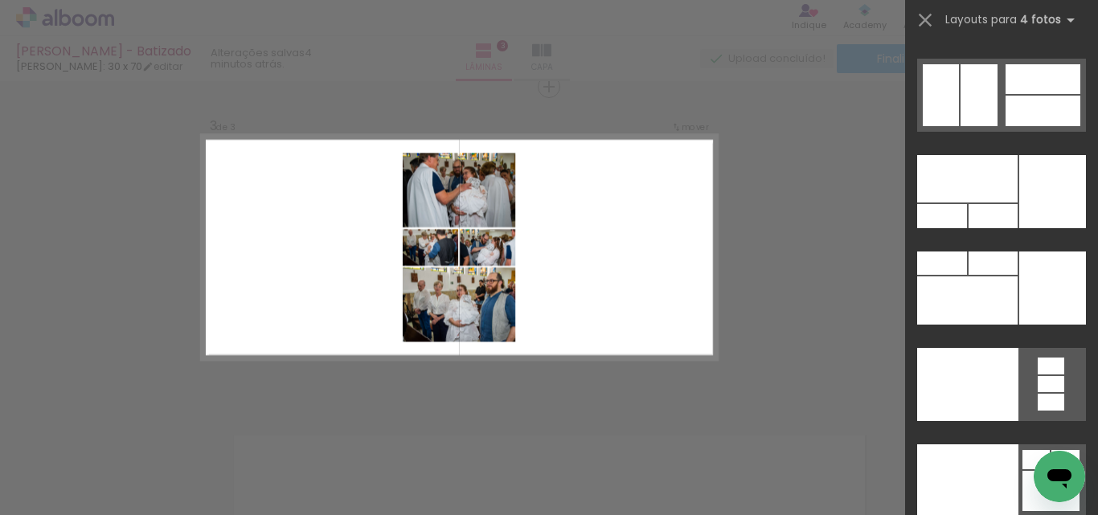
scroll to position [34460, 0]
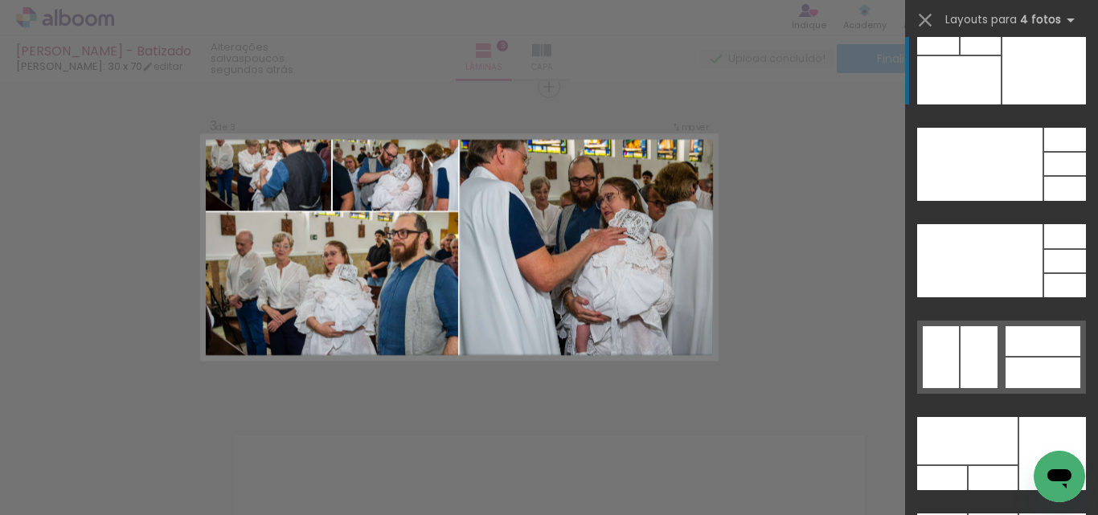
click at [966, 86] on div at bounding box center [959, 80] width 84 height 48
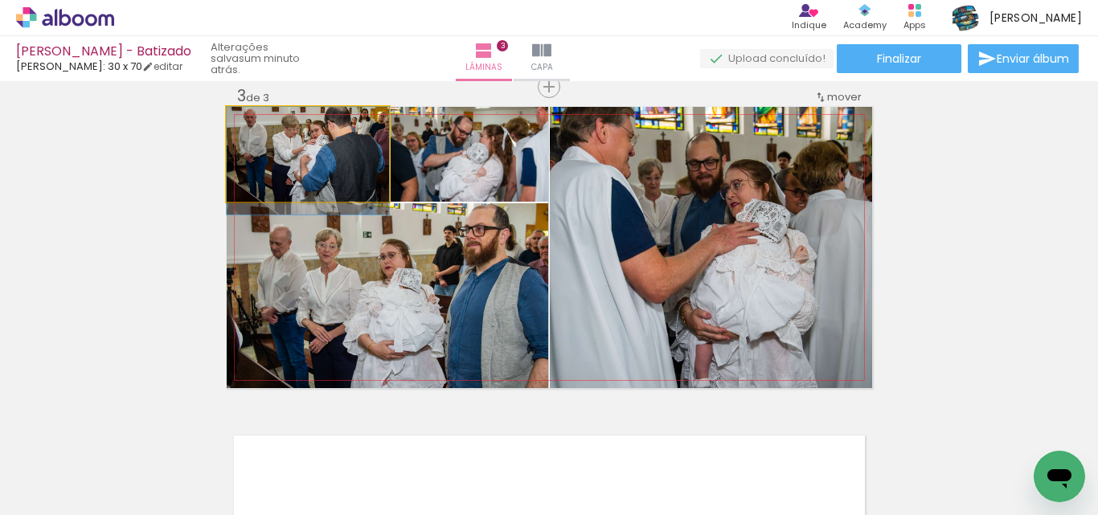
drag, startPoint x: 327, startPoint y: 161, endPoint x: 335, endPoint y: 184, distance: 24.7
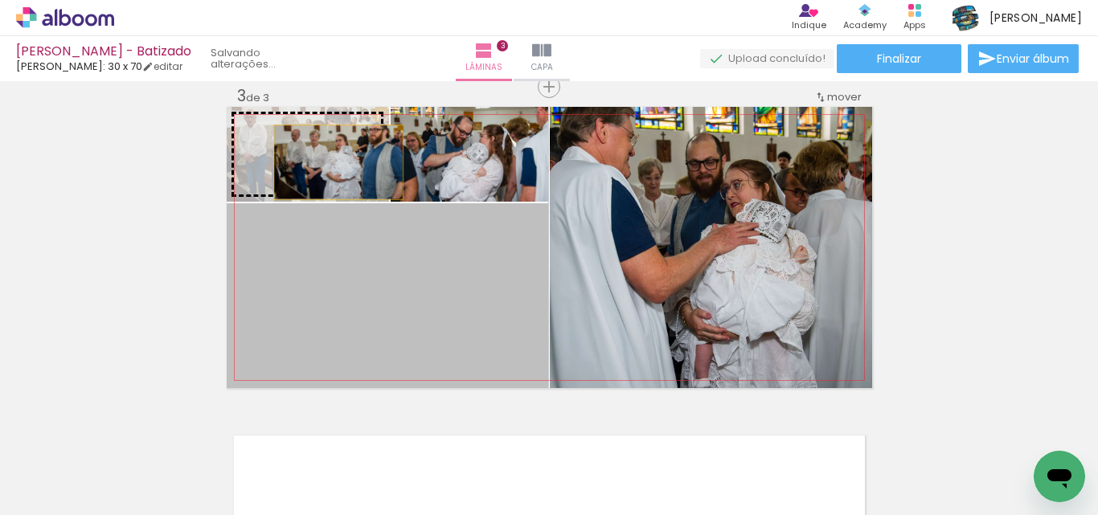
drag, startPoint x: 414, startPoint y: 298, endPoint x: 327, endPoint y: 157, distance: 166.0
click at [0, 0] on slot at bounding box center [0, 0] width 0 height 0
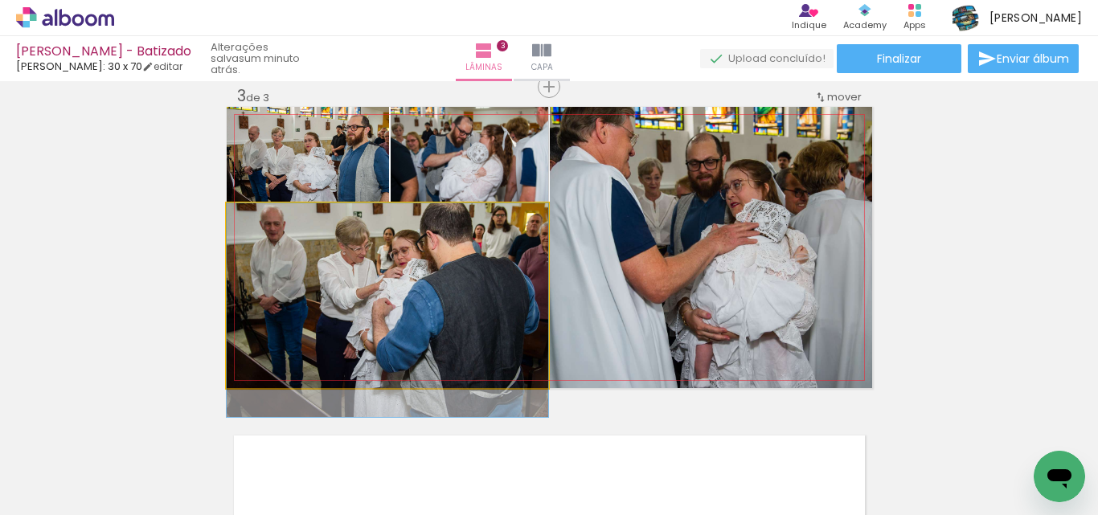
drag, startPoint x: 460, startPoint y: 263, endPoint x: 463, endPoint y: 303, distance: 40.3
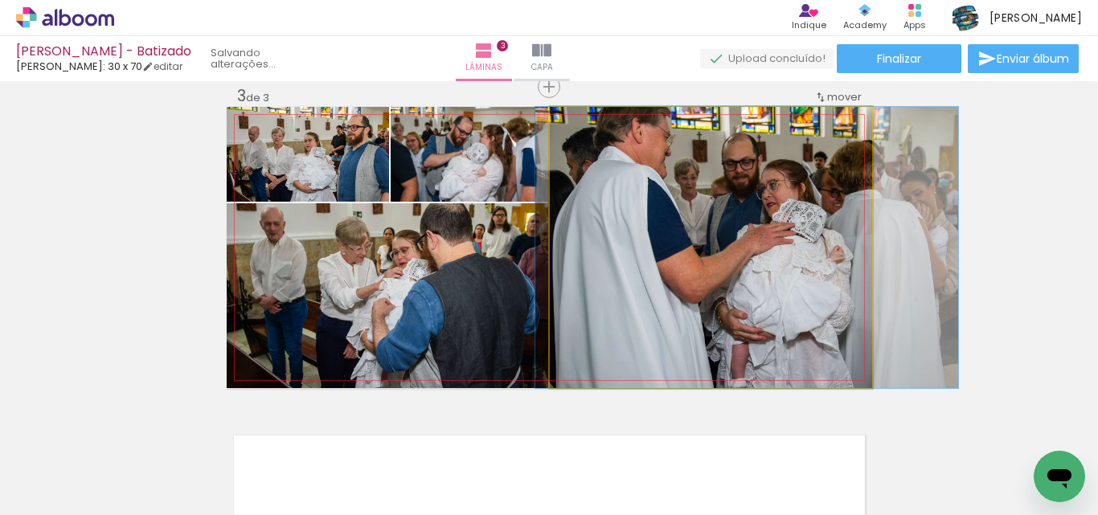
drag, startPoint x: 722, startPoint y: 209, endPoint x: 758, endPoint y: 211, distance: 36.3
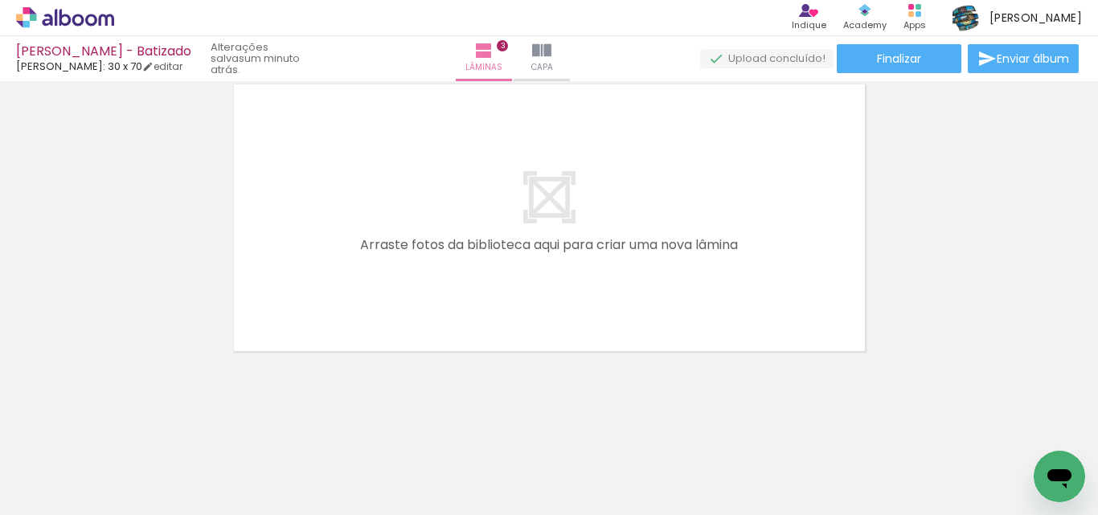
scroll to position [0, 888]
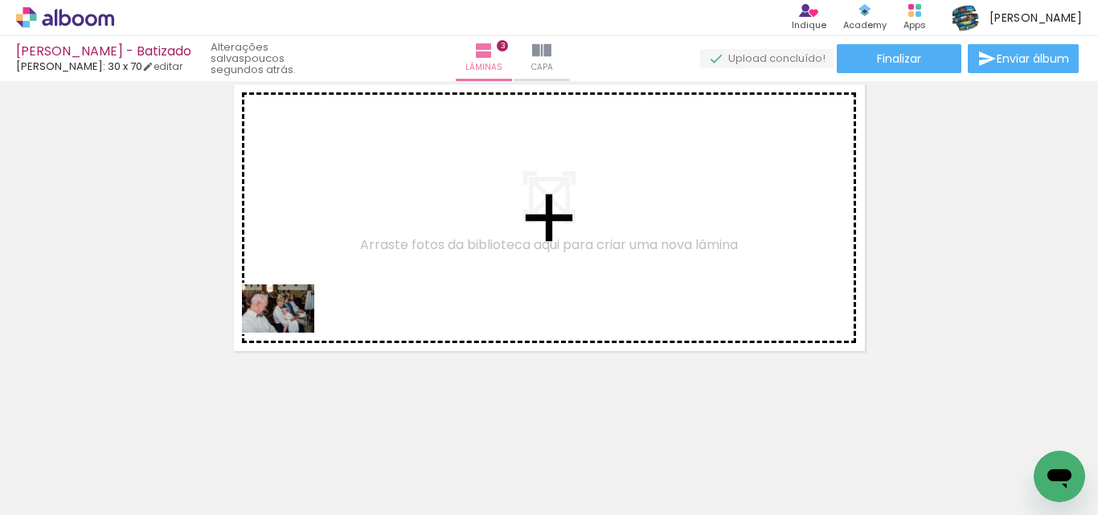
drag, startPoint x: 269, startPoint y: 476, endPoint x: 314, endPoint y: 338, distance: 145.4
click at [293, 270] on quentale-workspace at bounding box center [549, 257] width 1098 height 515
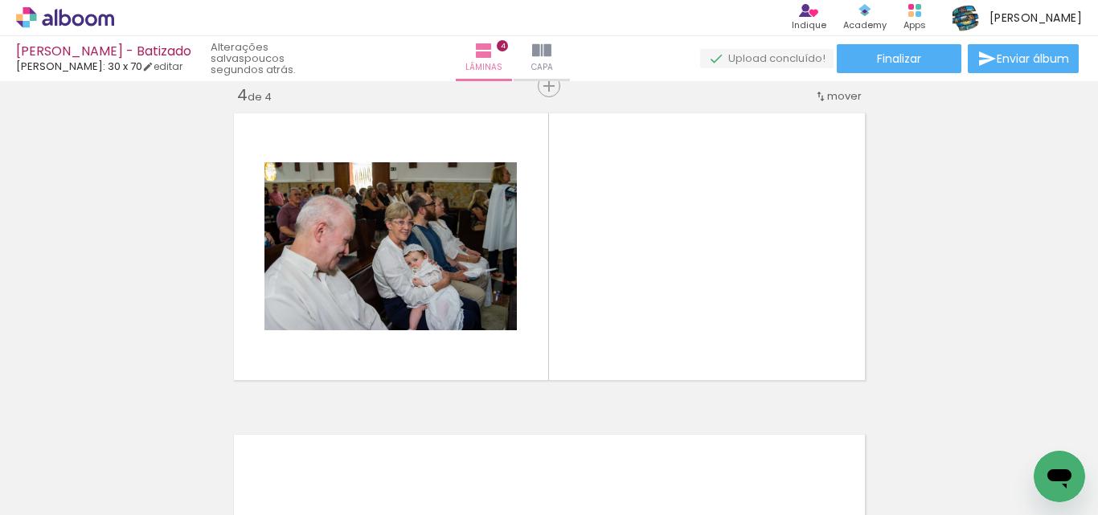
scroll to position [986, 0]
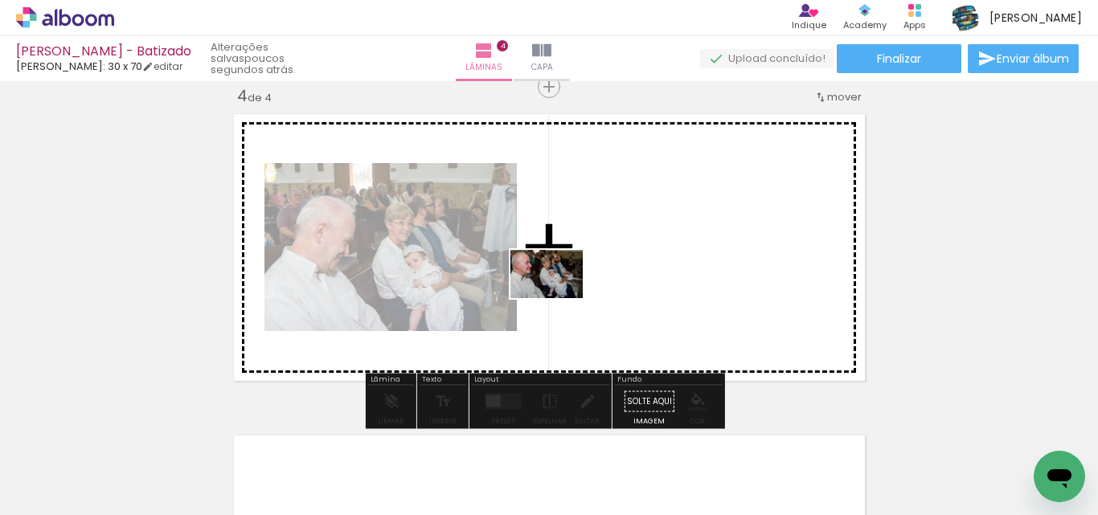
drag, startPoint x: 357, startPoint y: 462, endPoint x: 582, endPoint y: 285, distance: 286.3
click at [582, 285] on quentale-workspace at bounding box center [549, 257] width 1098 height 515
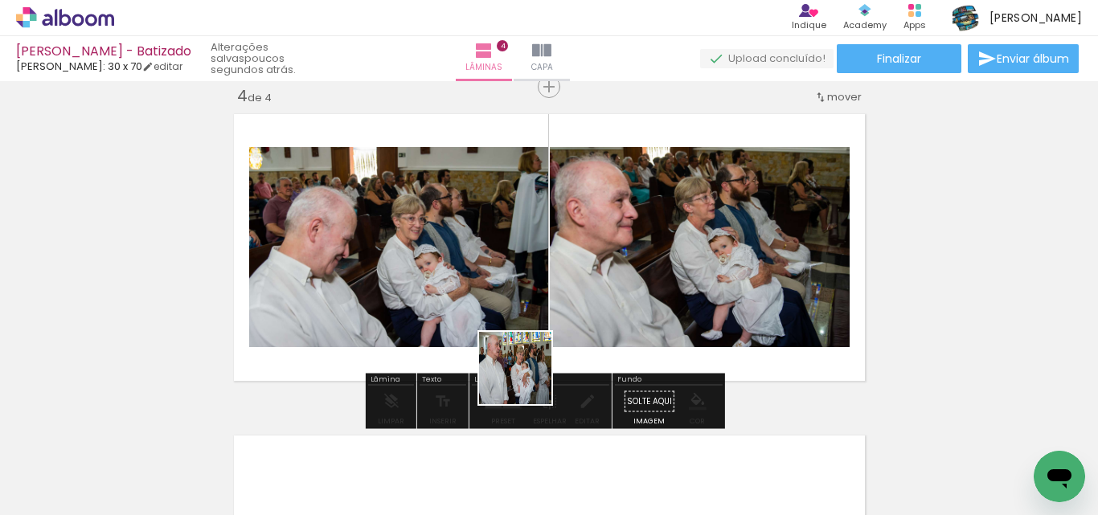
drag, startPoint x: 461, startPoint y: 478, endPoint x: 532, endPoint y: 332, distance: 161.8
click at [532, 312] on quentale-workspace at bounding box center [549, 257] width 1098 height 515
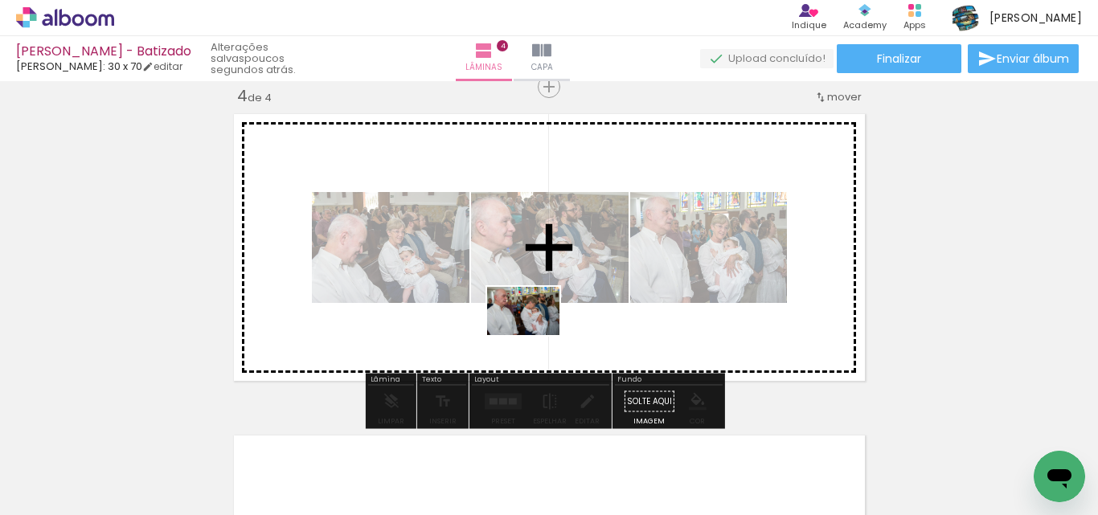
drag, startPoint x: 554, startPoint y: 466, endPoint x: 535, endPoint y: 335, distance: 132.3
click at [535, 335] on quentale-workspace at bounding box center [549, 257] width 1098 height 515
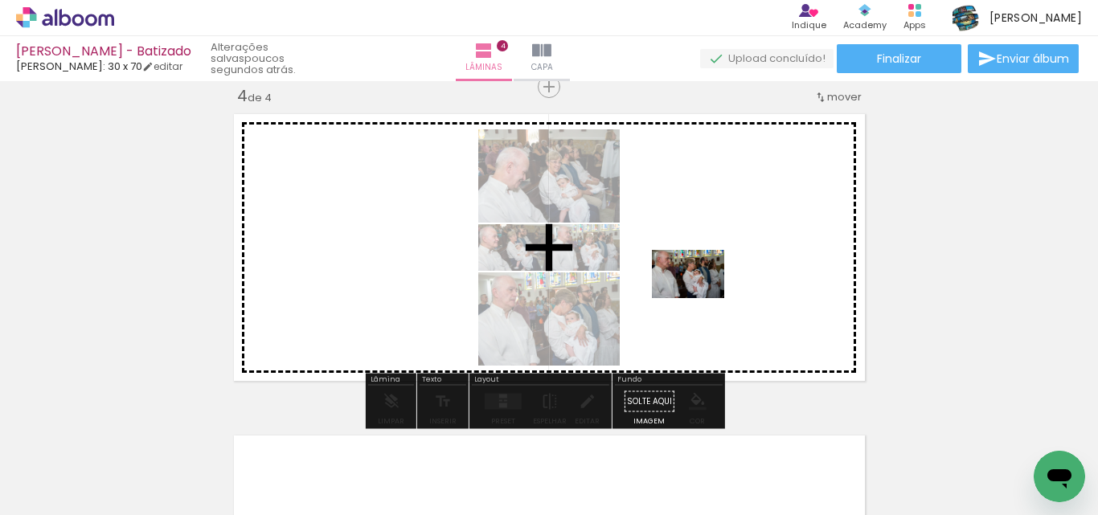
drag, startPoint x: 634, startPoint y: 470, endPoint x: 700, endPoint y: 298, distance: 184.5
click at [700, 298] on quentale-workspace at bounding box center [549, 257] width 1098 height 515
